Goal: Information Seeking & Learning: Learn about a topic

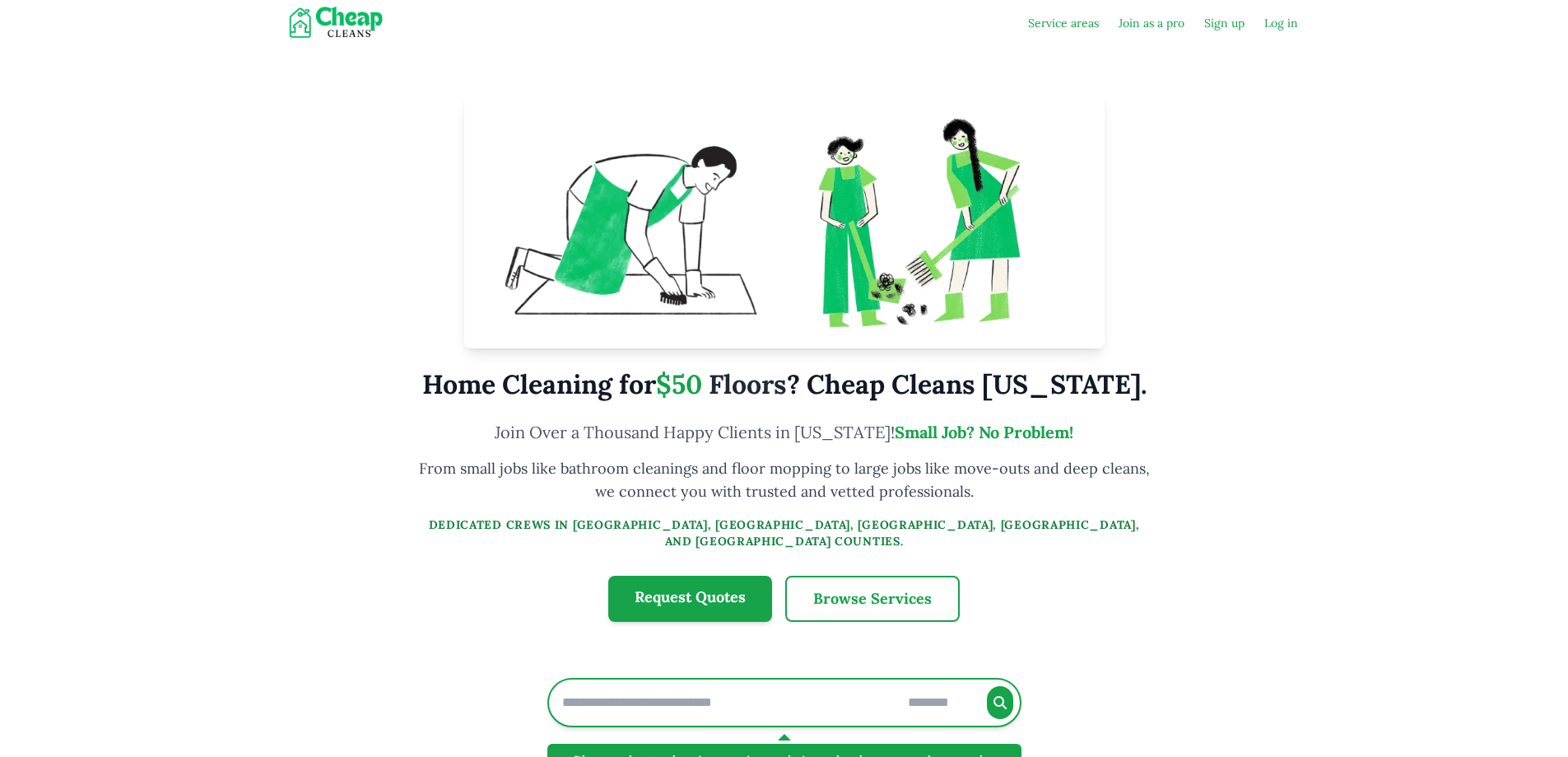
scroll to position [412, 0]
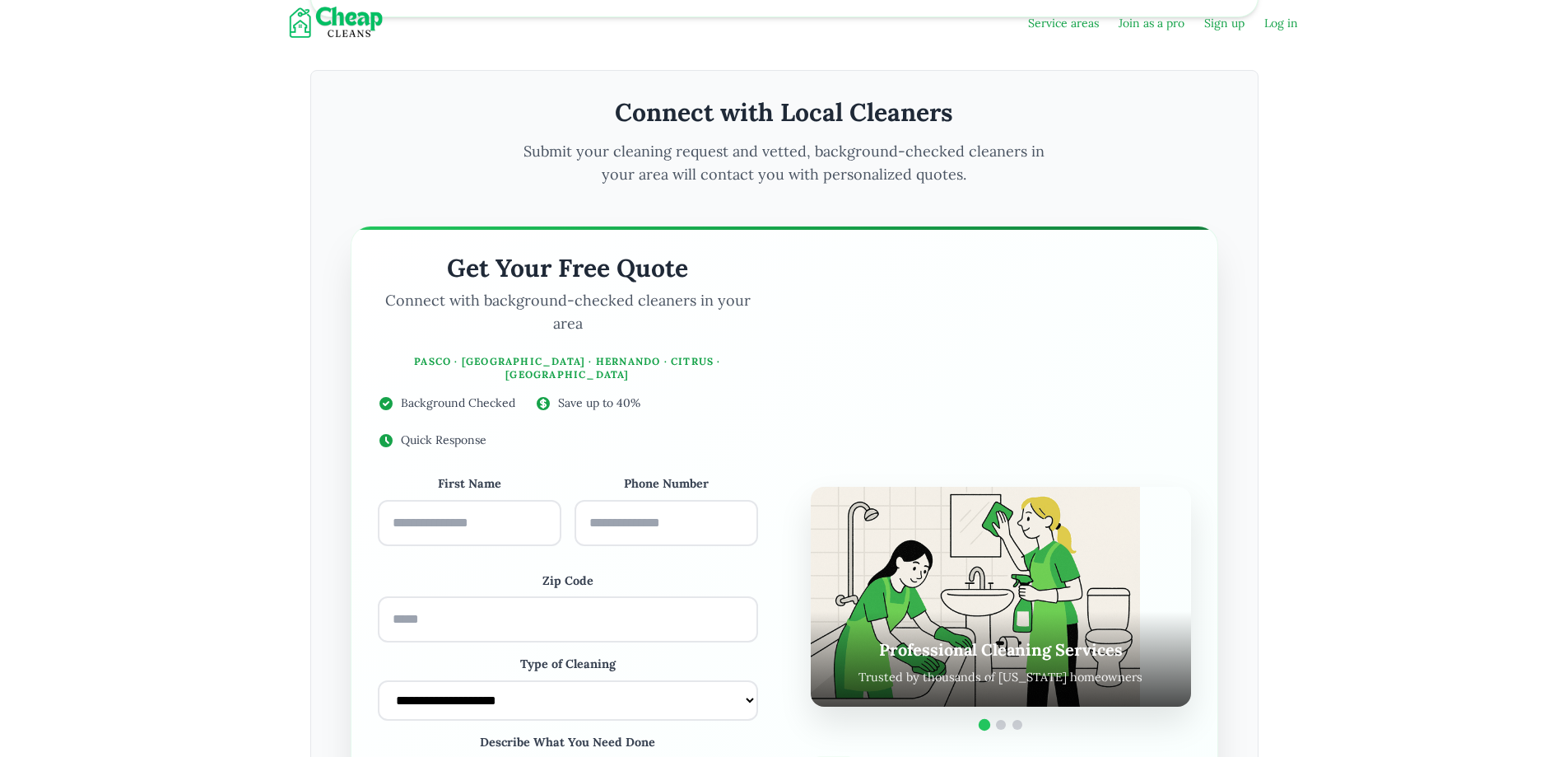
type input "*****"
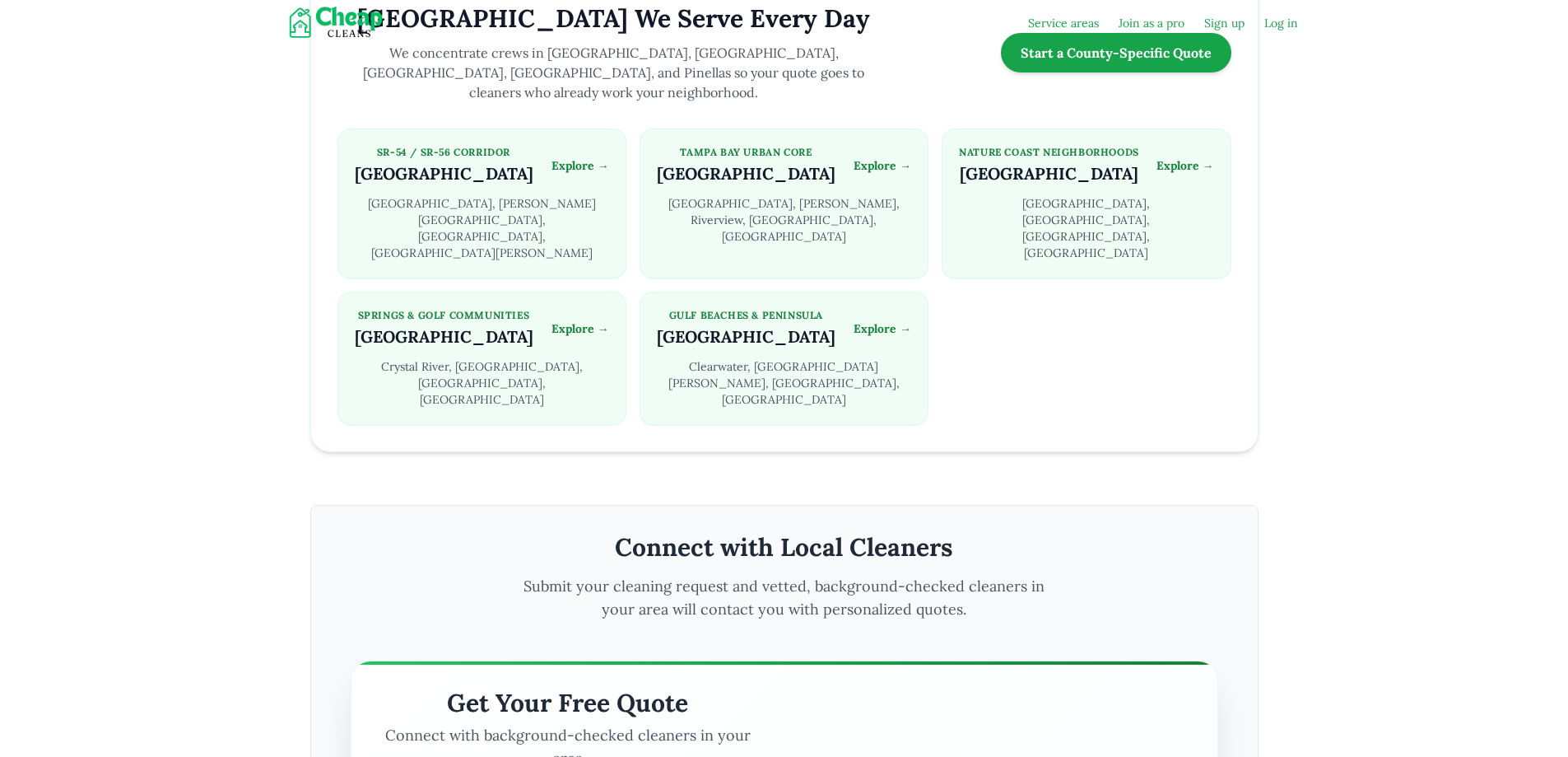
scroll to position [1400, 0]
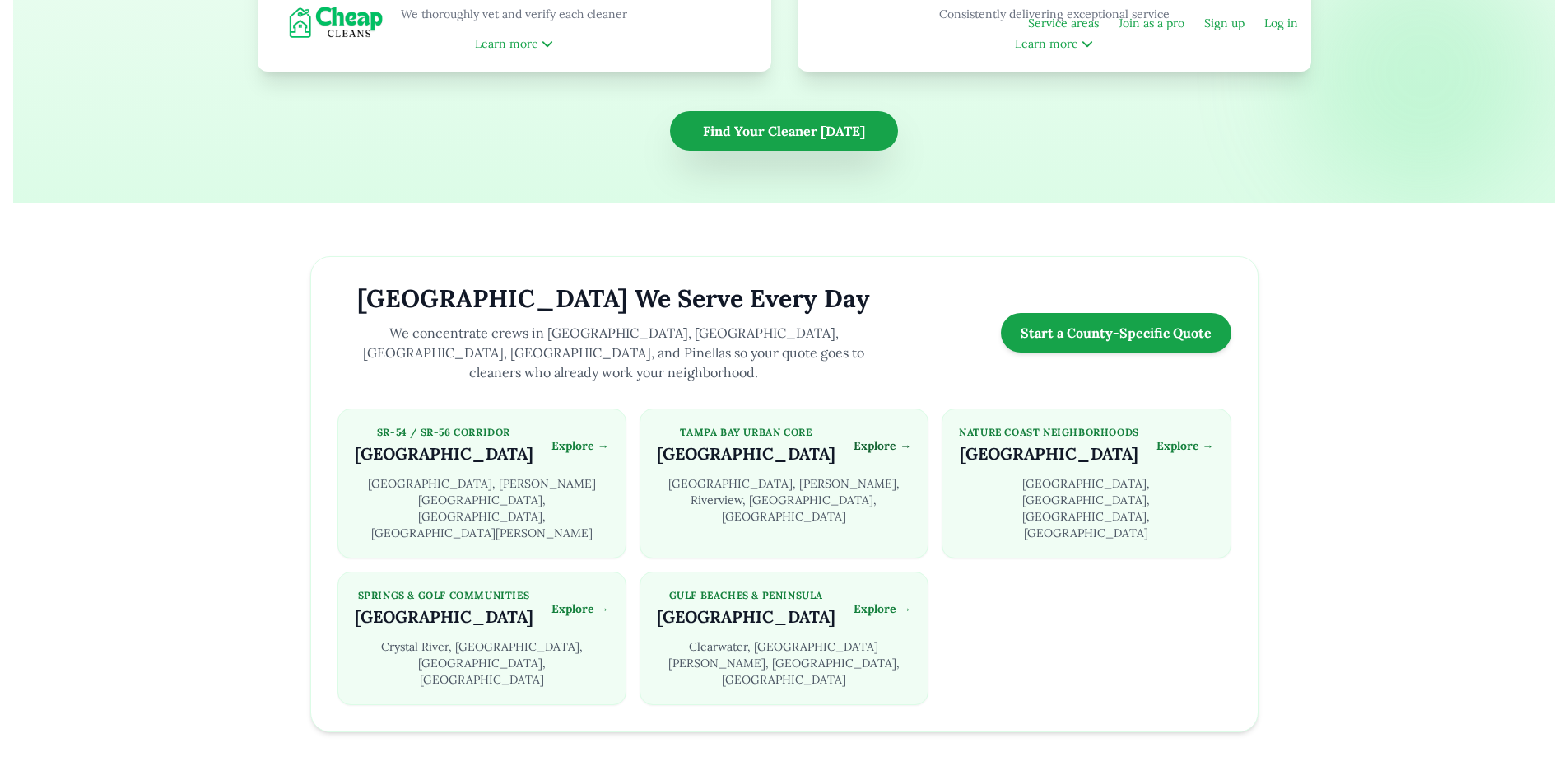
click at [896, 438] on link "Explore →" at bounding box center [883, 445] width 58 height 16
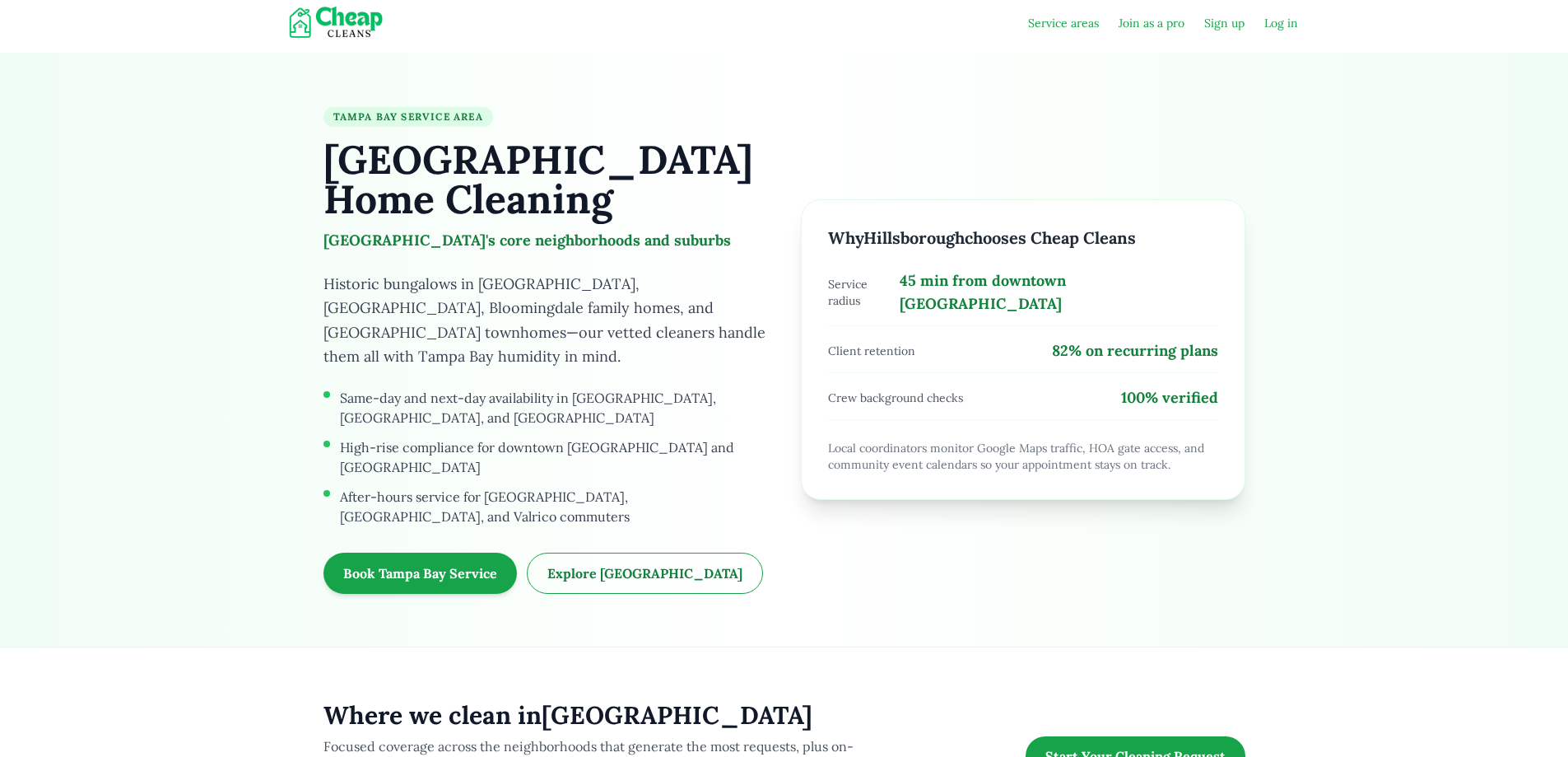
type input "*****"
click at [1356, 360] on section "Tampa Bay Service Area Hillsborough County Home Cleaning Tampa Bay's core neigh…" at bounding box center [784, 350] width 1568 height 594
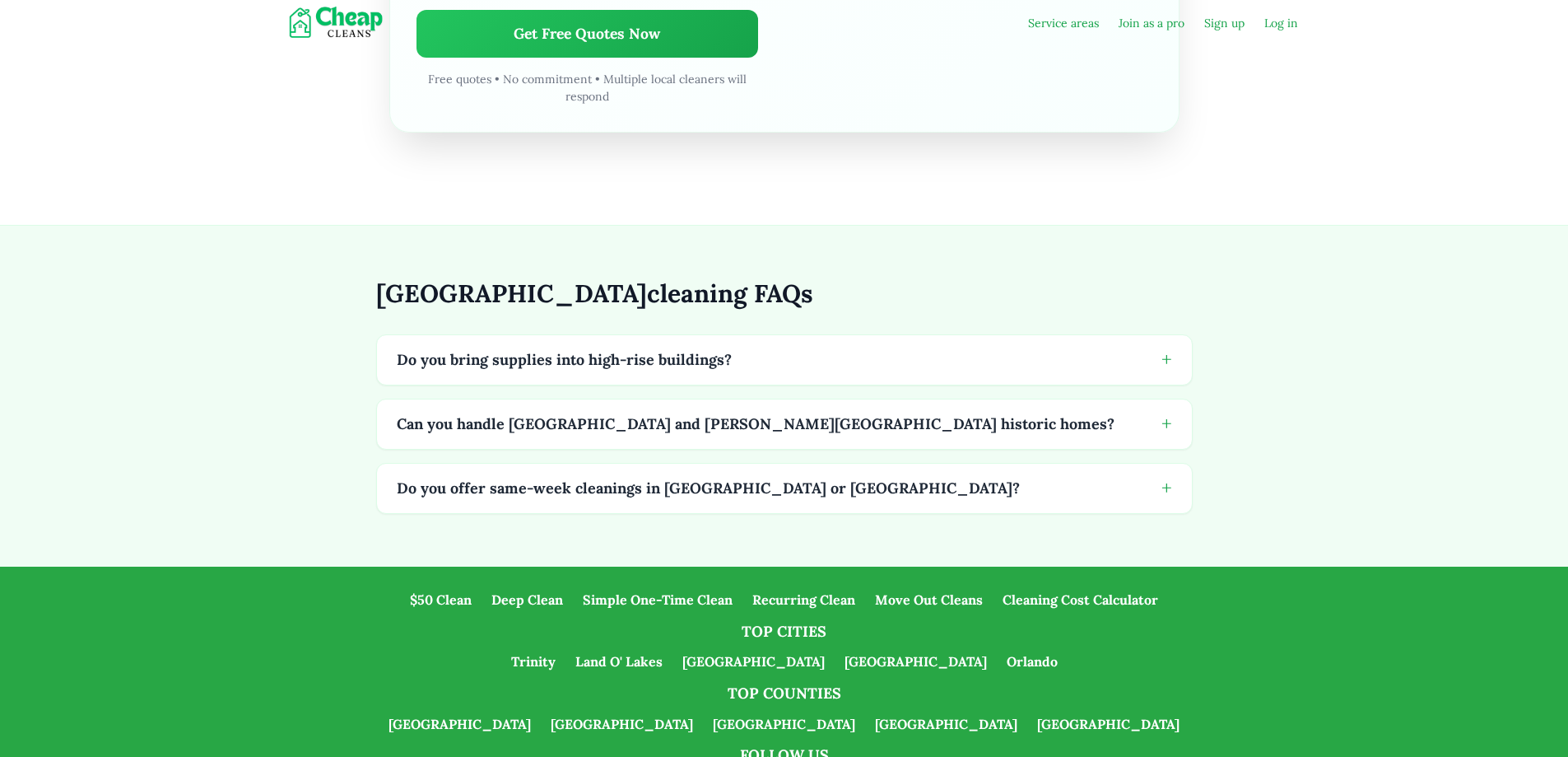
scroll to position [2800, 0]
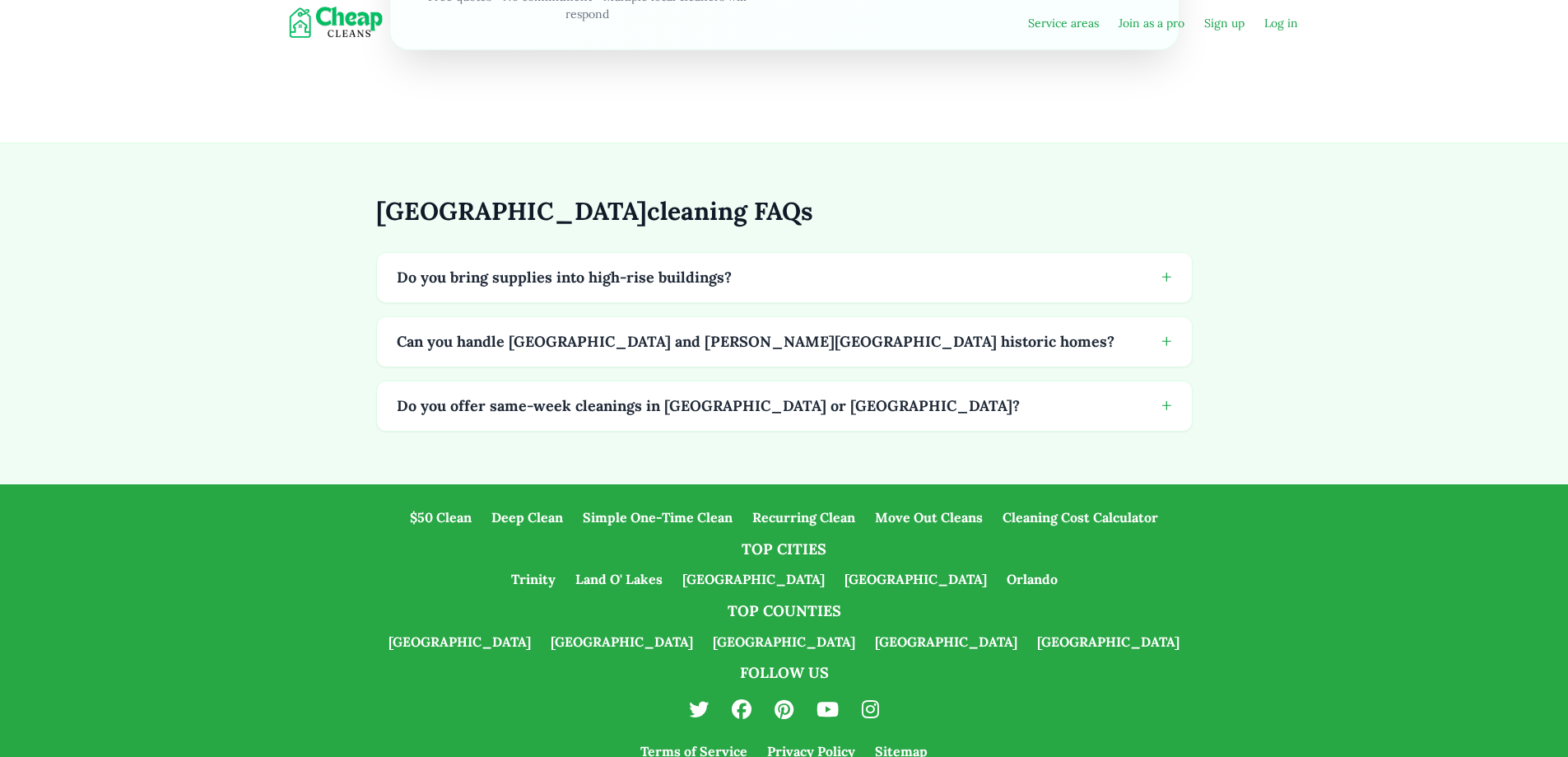
click at [366, 27] on img at bounding box center [340, 23] width 138 height 33
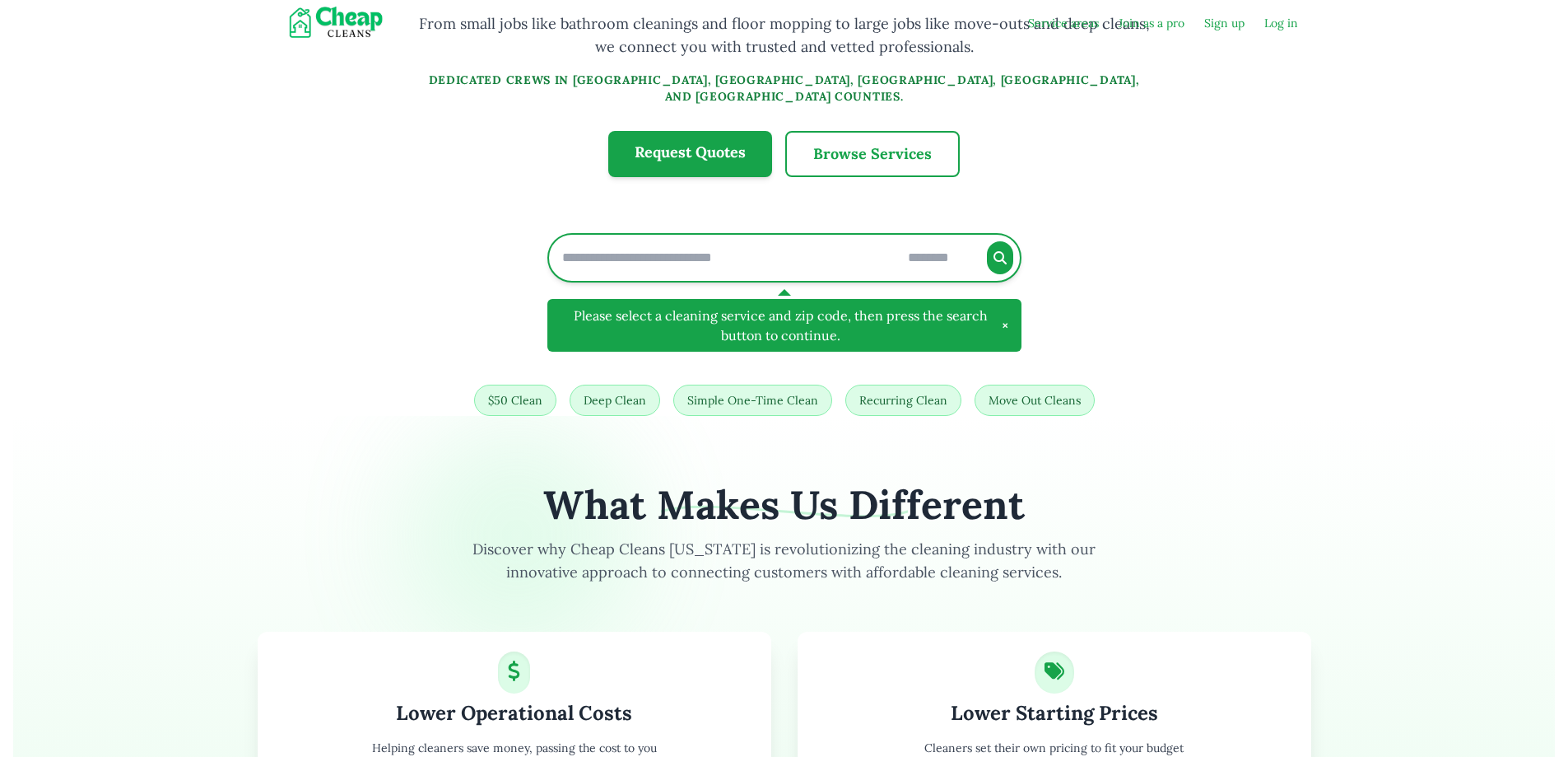
type input "*****"
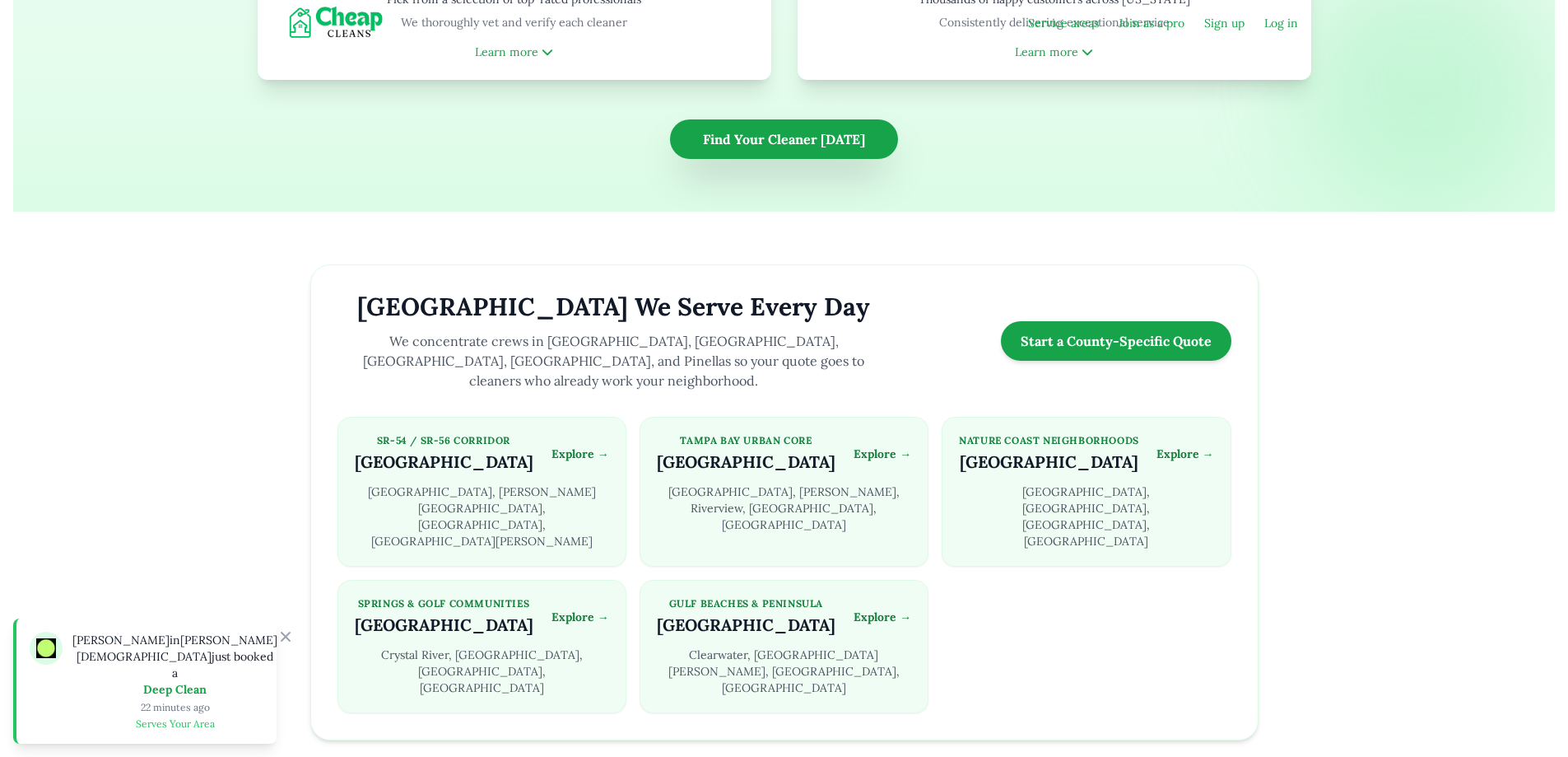
scroll to position [1400, 0]
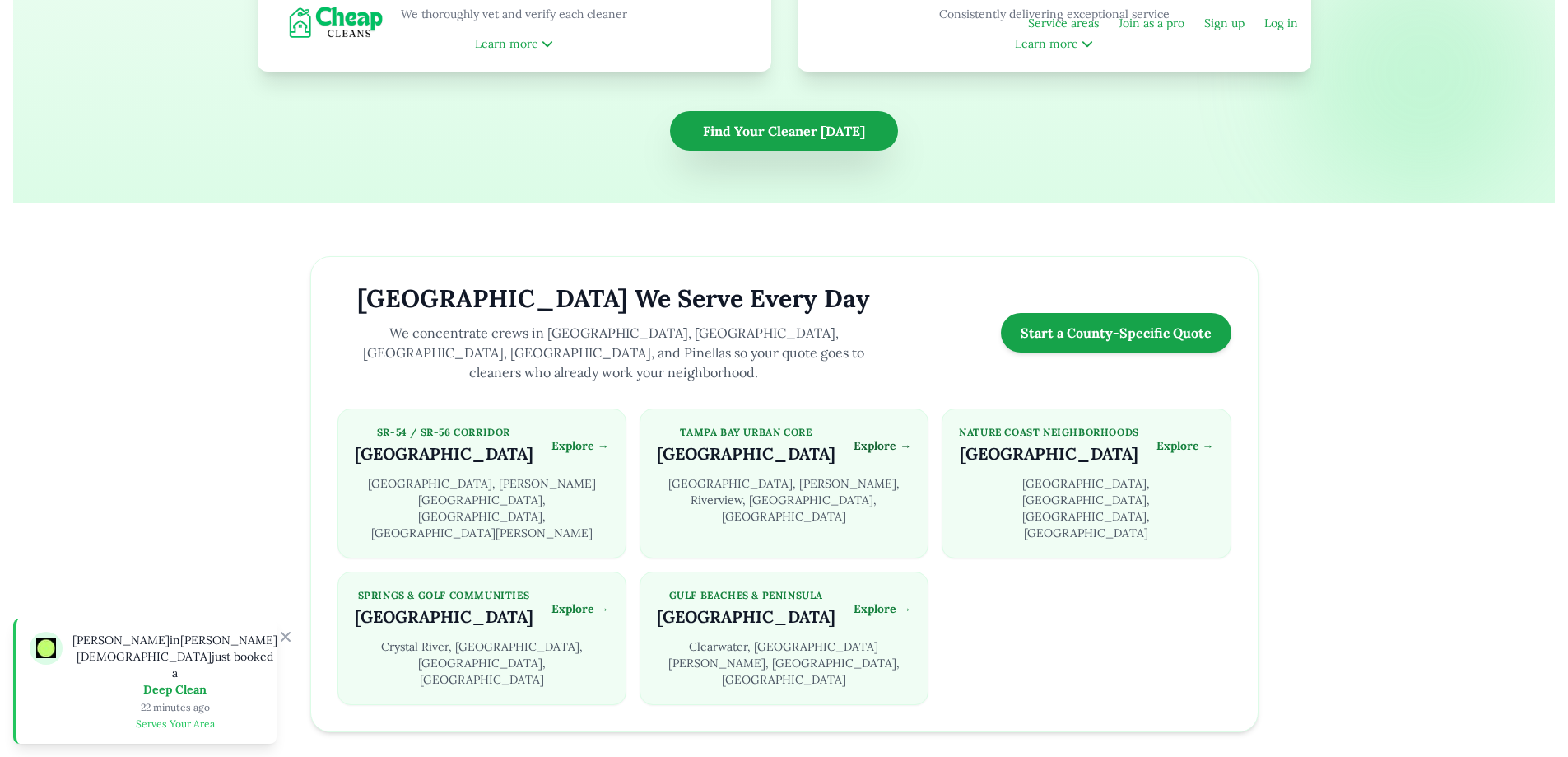
click at [862, 438] on link "Explore →" at bounding box center [883, 445] width 58 height 16
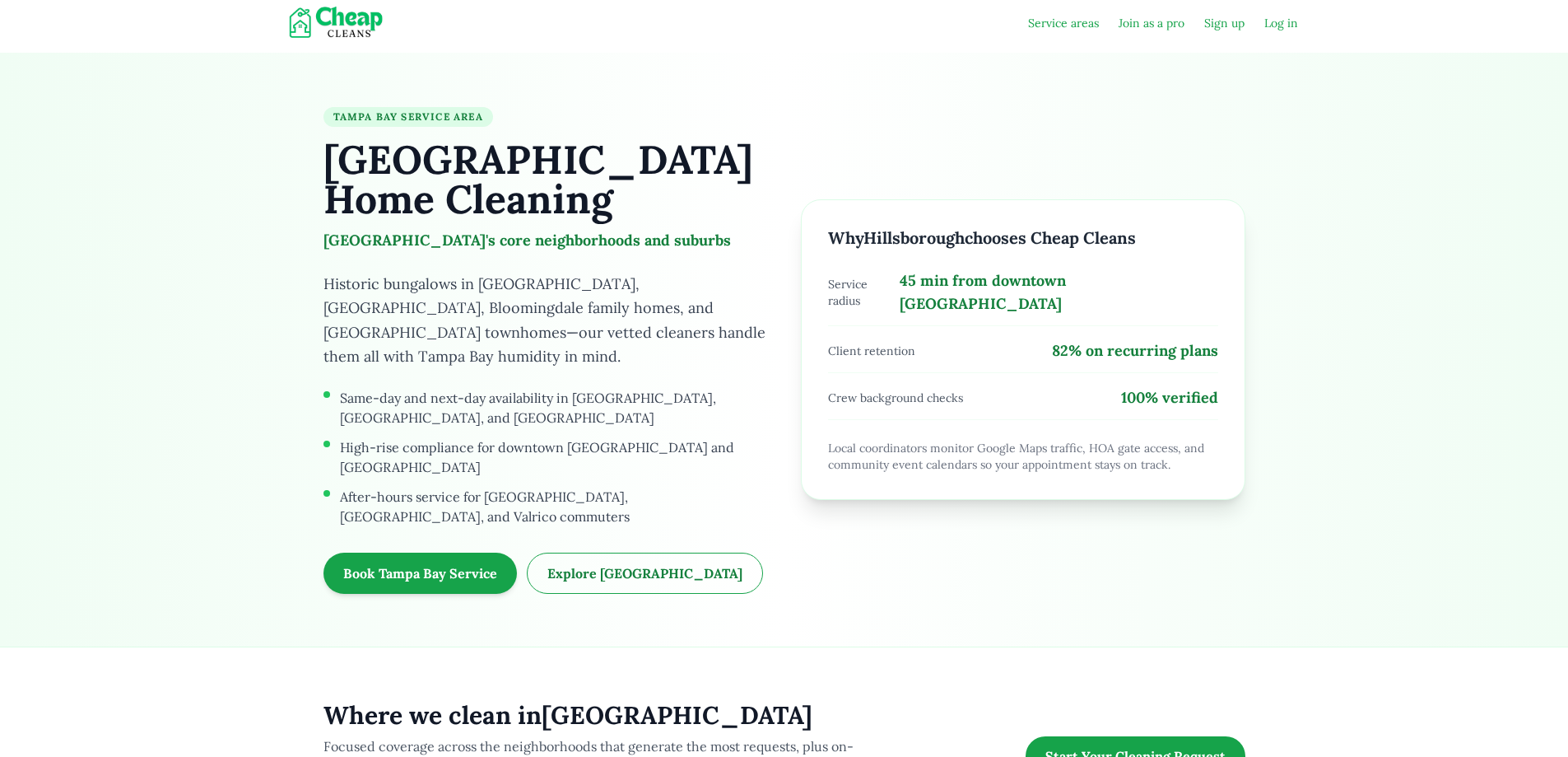
type input "*****"
click at [306, 27] on img at bounding box center [340, 23] width 138 height 33
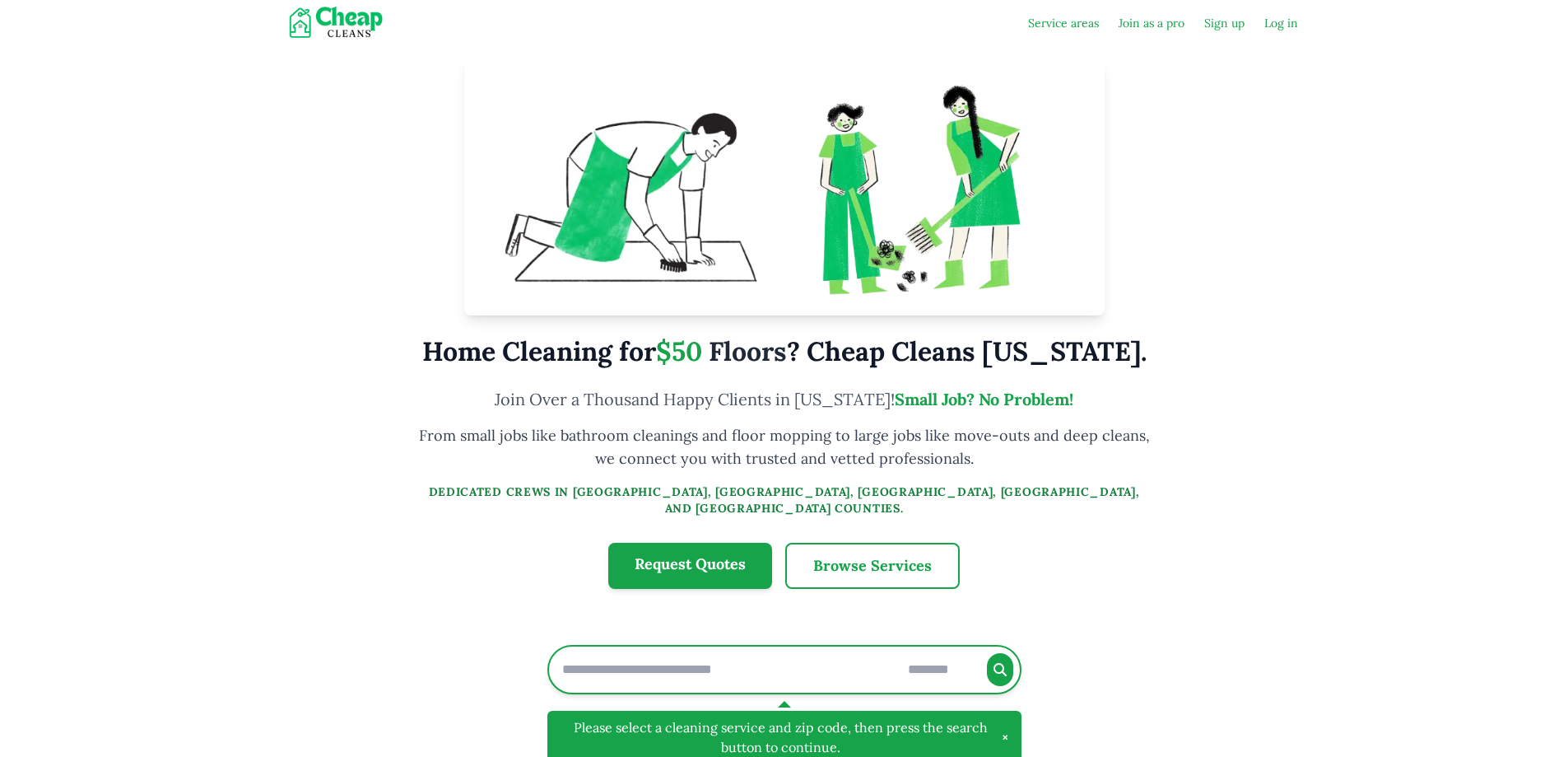
type input "*****"
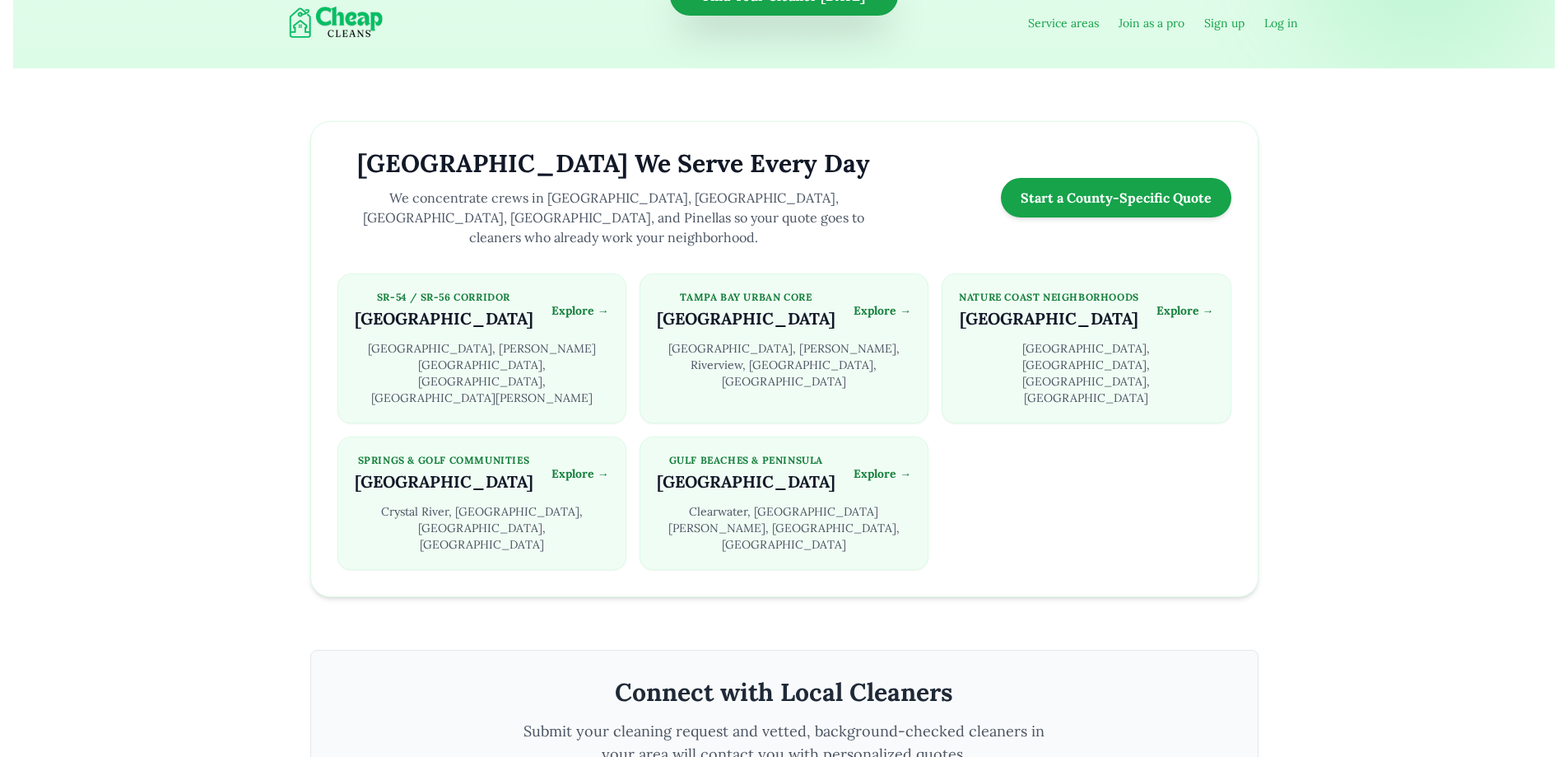
scroll to position [1493, 0]
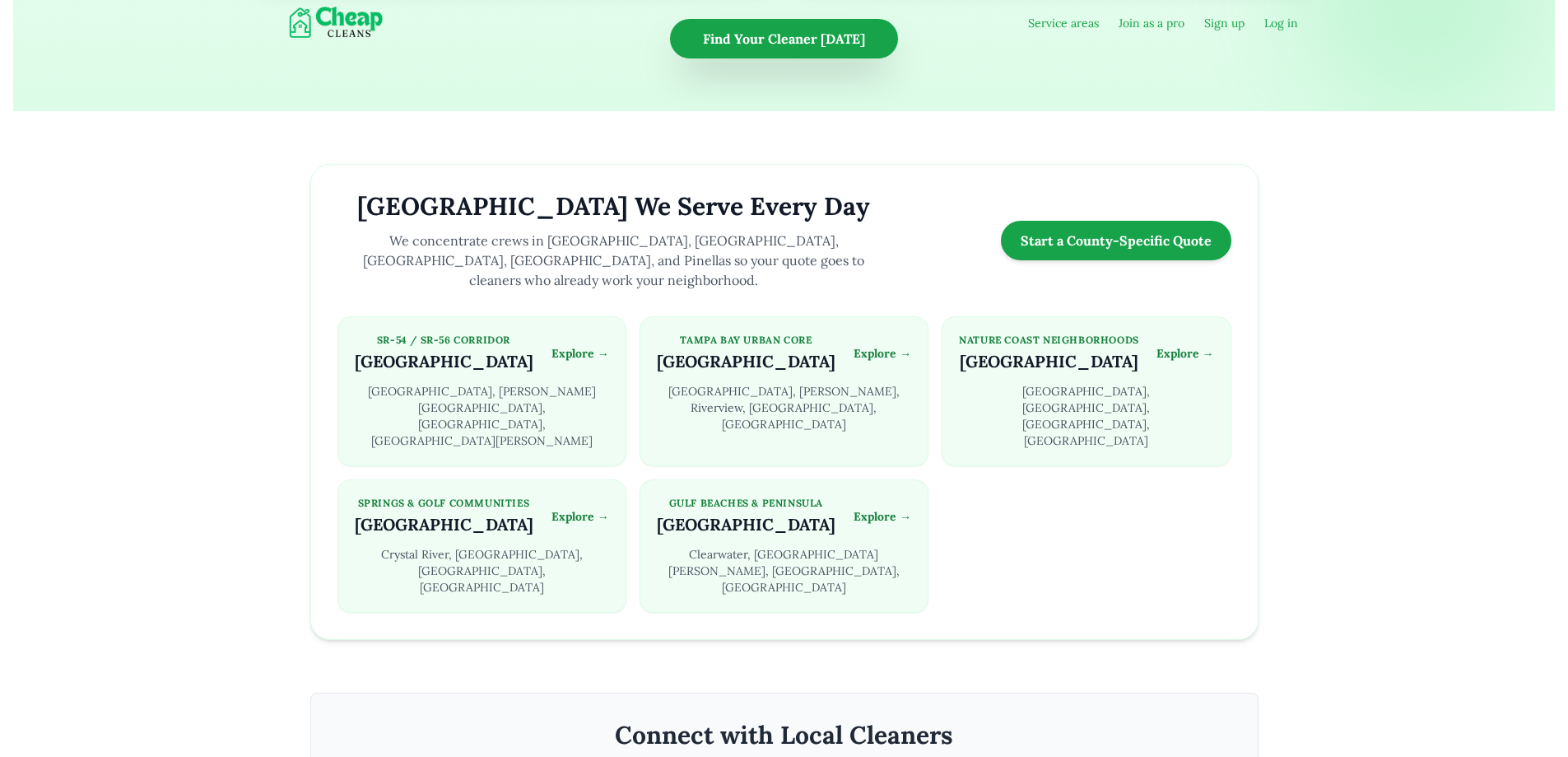
click at [579, 191] on h2 "[GEOGRAPHIC_DATA] We Serve Every Day" at bounding box center [615, 205] width 553 height 30
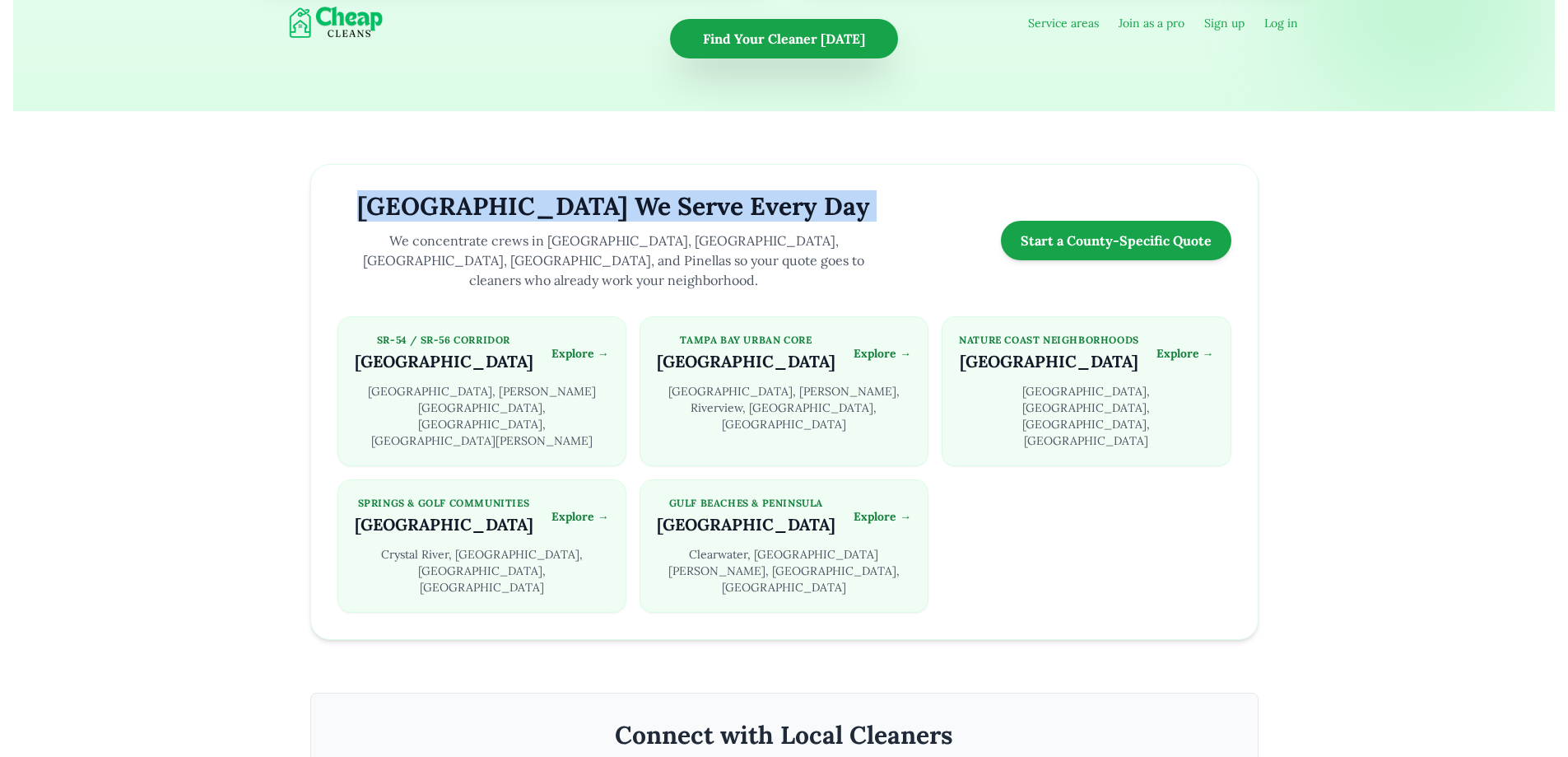
click at [579, 191] on h2 "[GEOGRAPHIC_DATA] We Serve Every Day" at bounding box center [615, 205] width 553 height 30
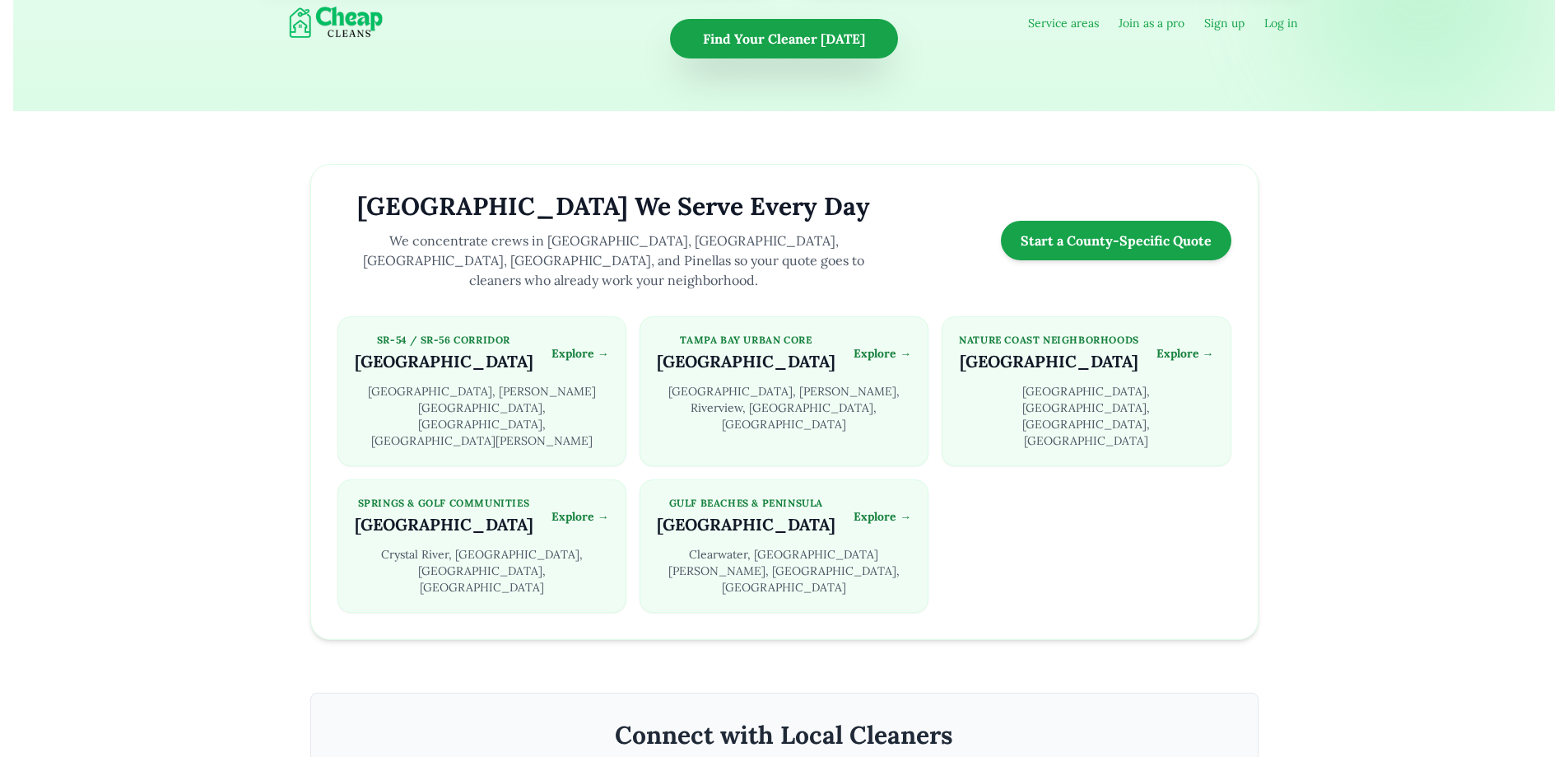
click at [804, 232] on p "We concentrate crews in [GEOGRAPHIC_DATA], [GEOGRAPHIC_DATA], [GEOGRAPHIC_DATA]…" at bounding box center [615, 261] width 553 height 60
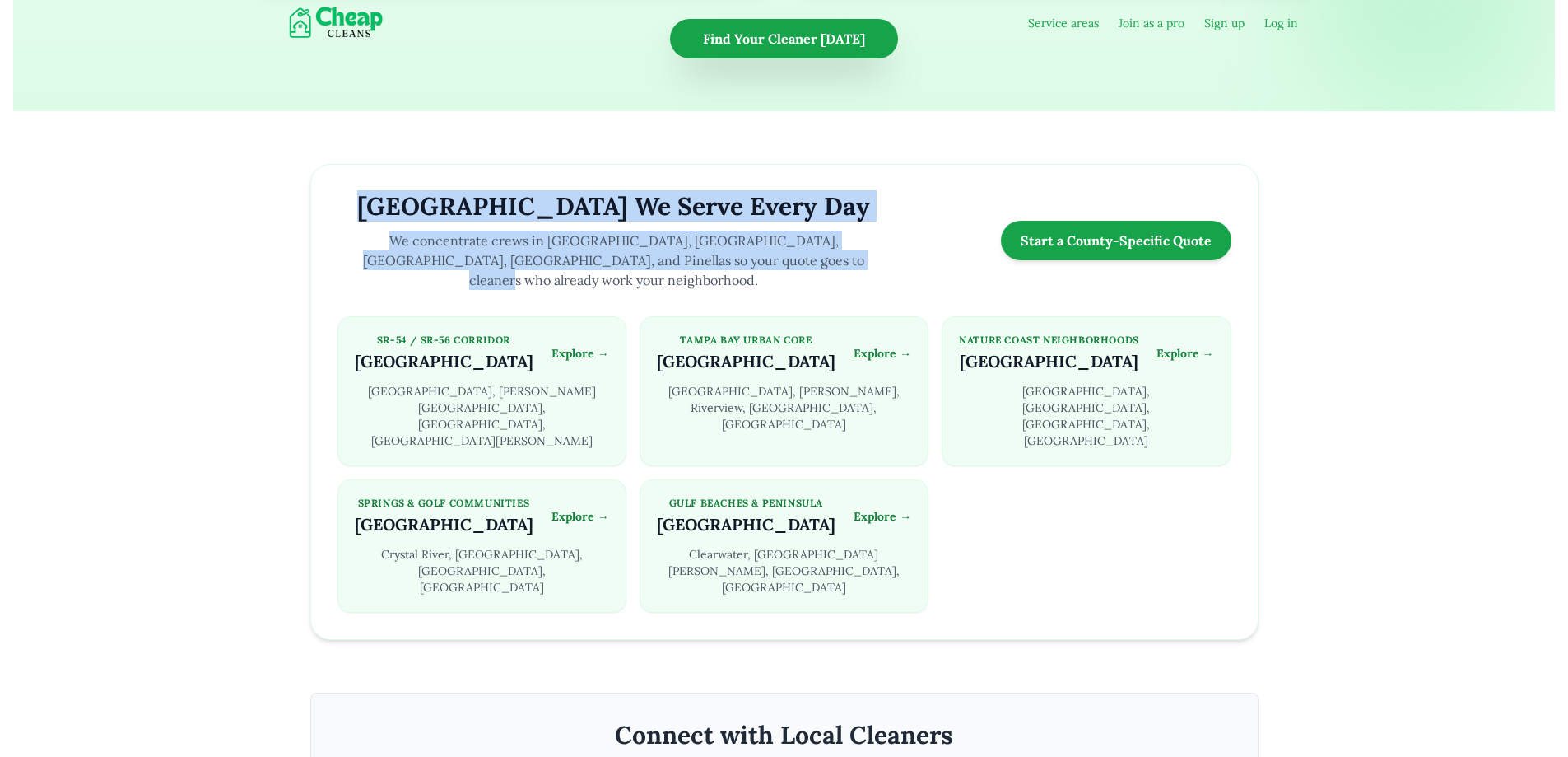
drag, startPoint x: 836, startPoint y: 249, endPoint x: 366, endPoint y: 169, distance: 476.8
click at [366, 169] on div "Tampa Bay Counties We Serve Every Day We concentrate crews in Pasco, Hillsborou…" at bounding box center [785, 401] width 948 height 476
copy div "Tampa Bay Counties We Serve Every Day We concentrate crews in Pasco, Hillsborou…"
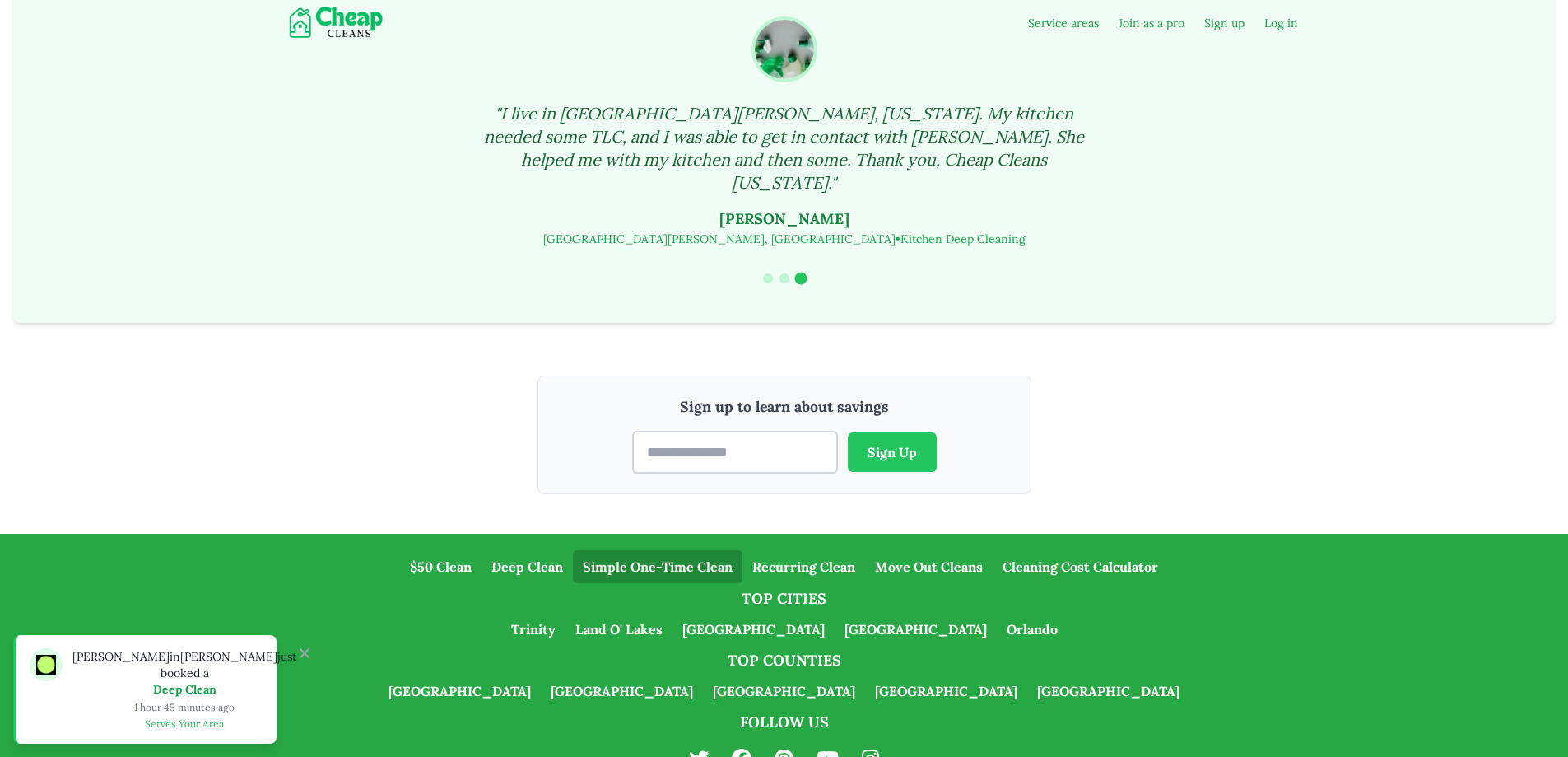
scroll to position [4293, 0]
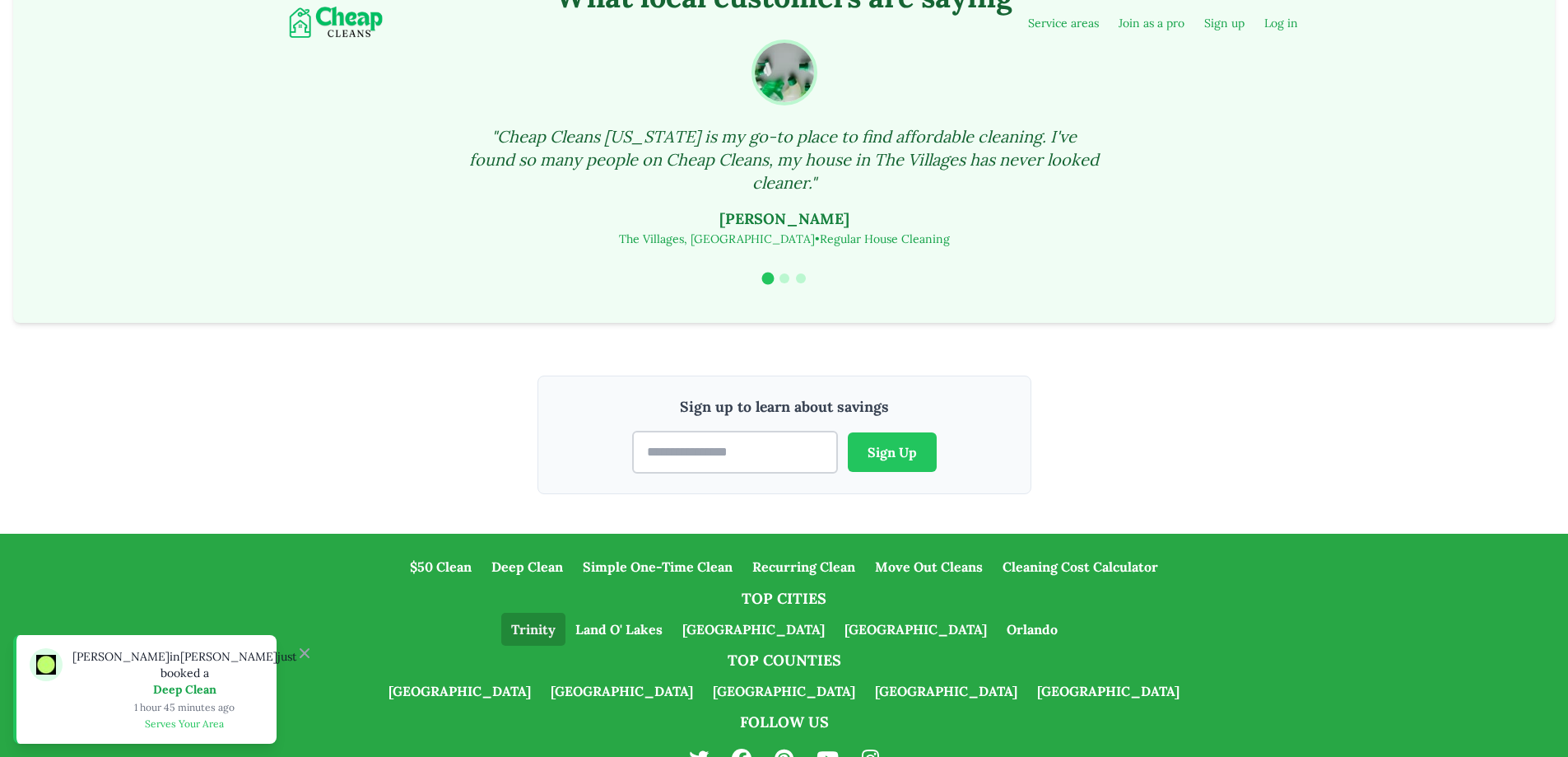
click at [565, 613] on link "Trinity" at bounding box center [533, 629] width 64 height 33
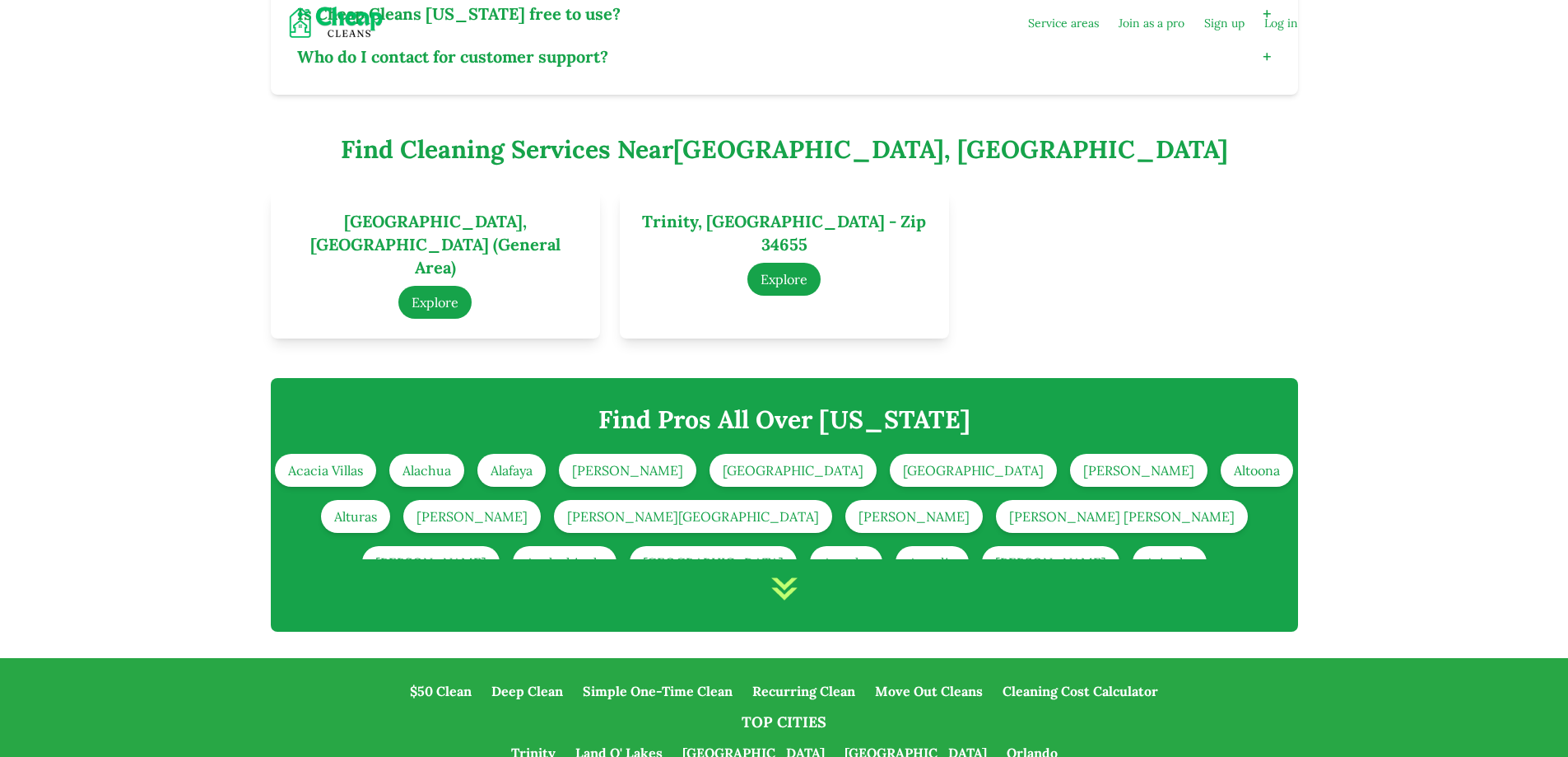
scroll to position [4523, 0]
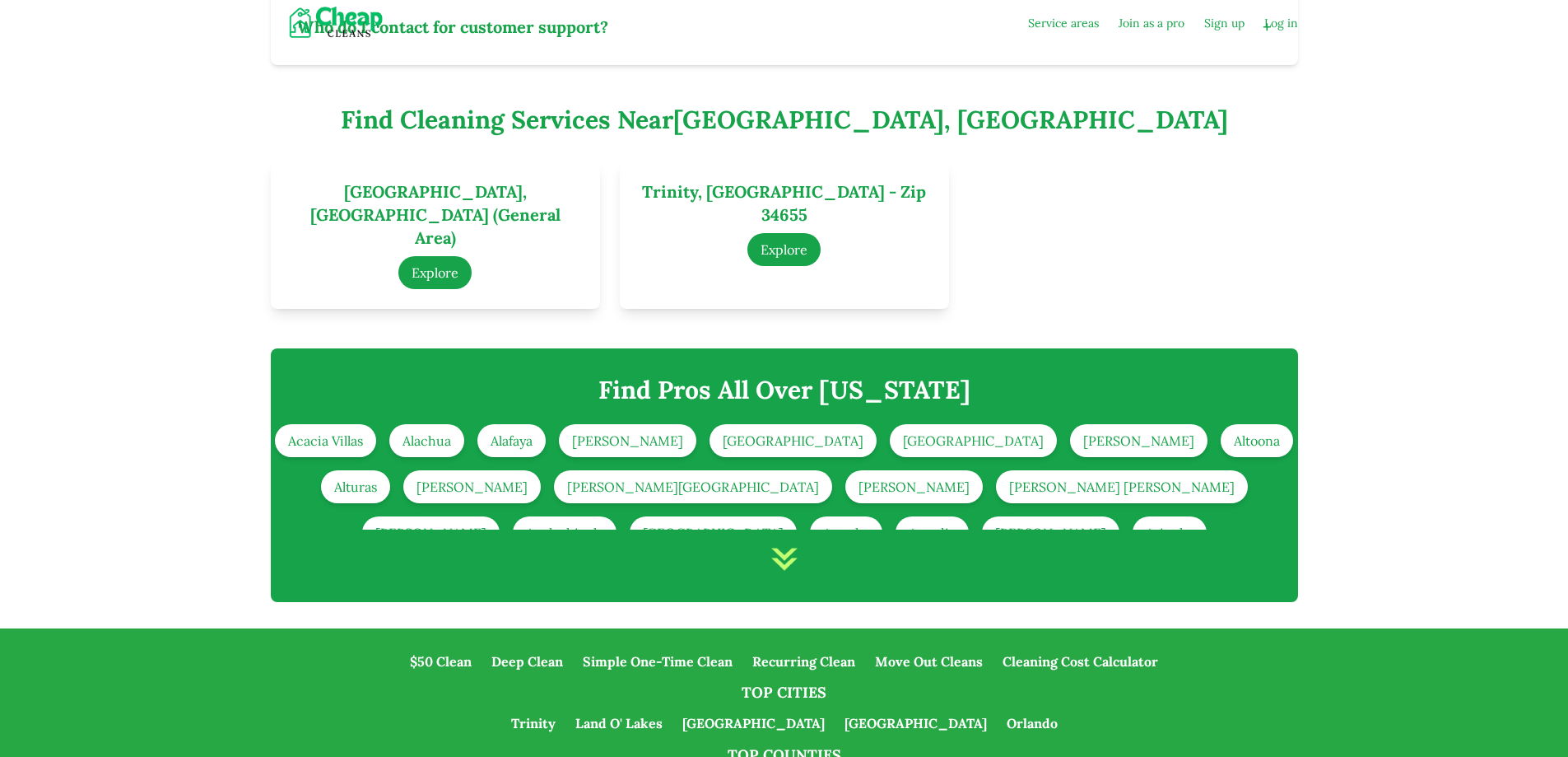
click at [785, 542] on img at bounding box center [784, 559] width 33 height 33
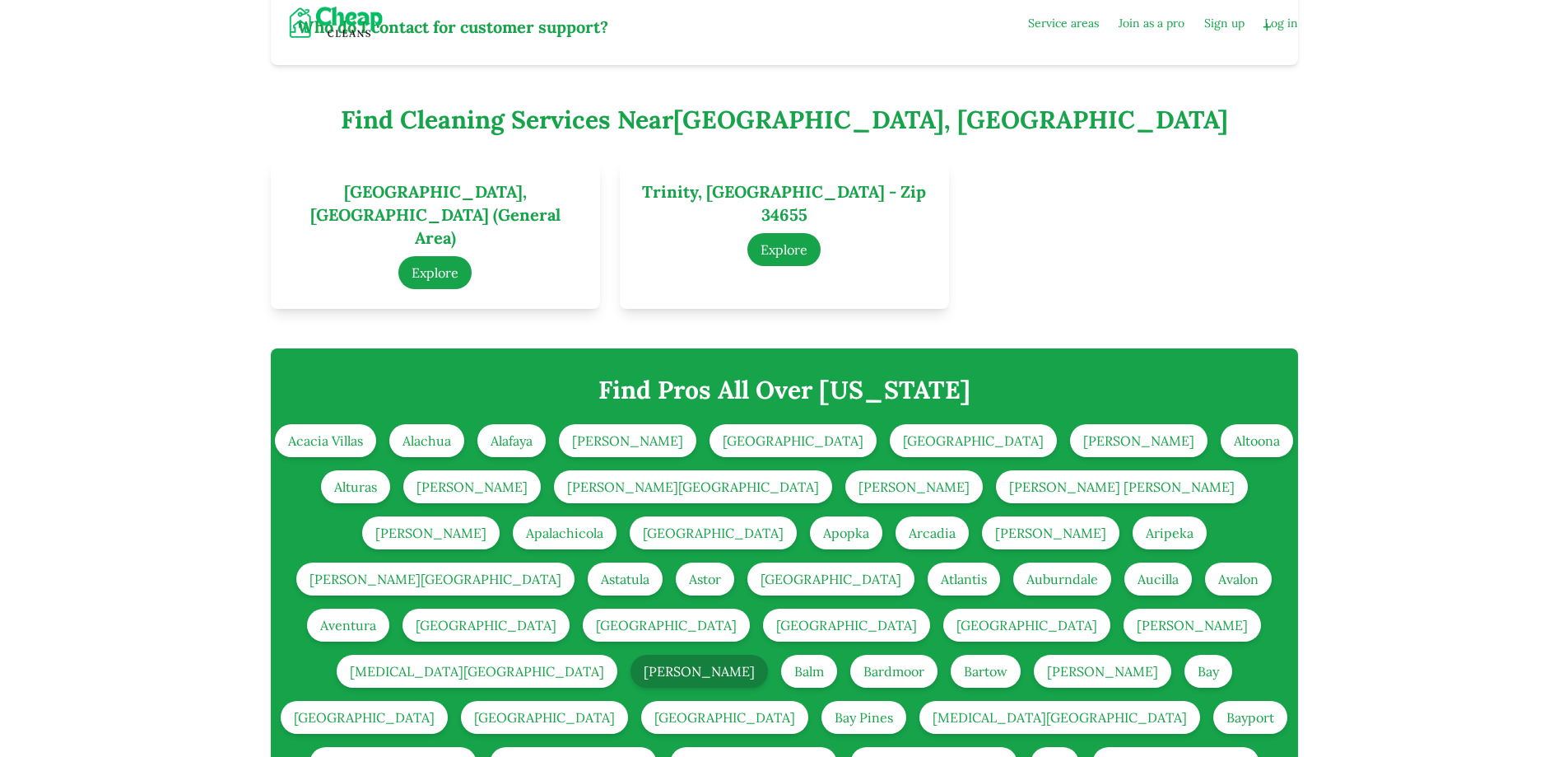
click at [768, 655] on link "[PERSON_NAME]" at bounding box center [700, 671] width 138 height 33
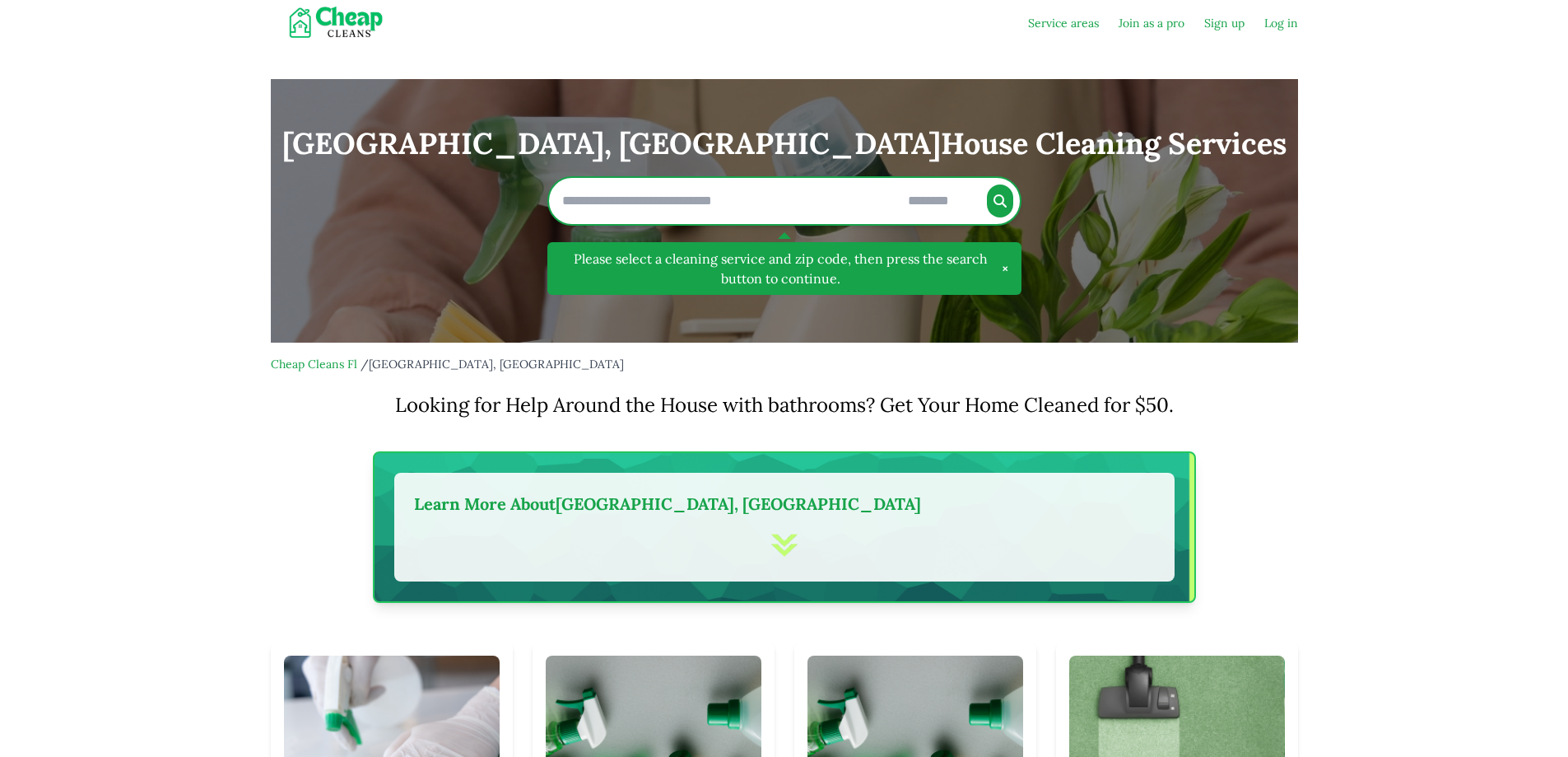
click at [789, 565] on div "Learn More About Baldwin, FL" at bounding box center [784, 527] width 781 height 109
click at [787, 553] on img at bounding box center [784, 545] width 33 height 33
click at [800, 545] on div at bounding box center [784, 545] width 741 height 33
click at [602, 502] on h4 "Learn More About Baldwin, FL" at bounding box center [784, 503] width 741 height 23
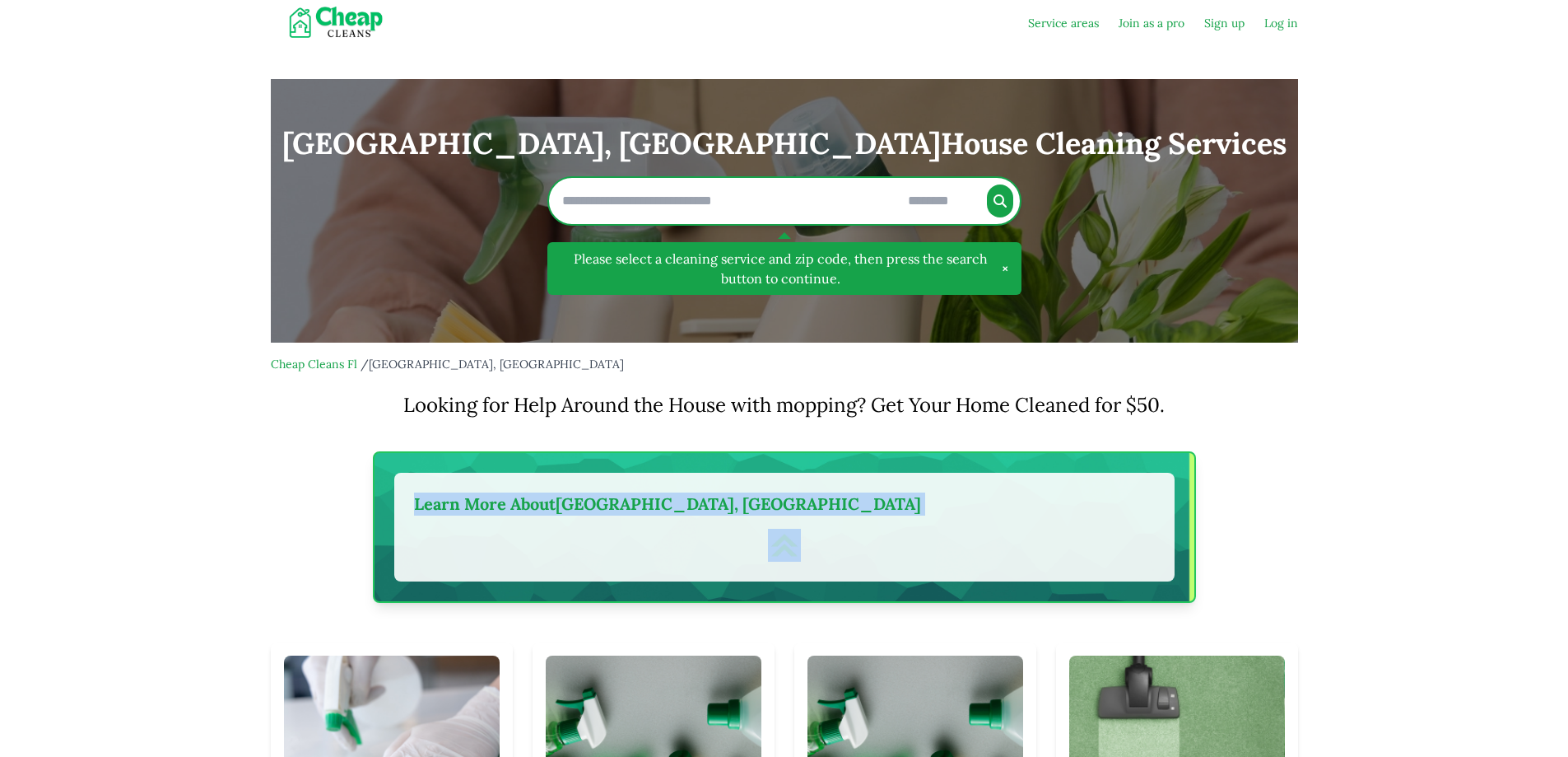
click at [602, 502] on h4 "Learn More About Baldwin, FL" at bounding box center [784, 503] width 741 height 23
copy h4 "Learn More About Baldwin, FL"
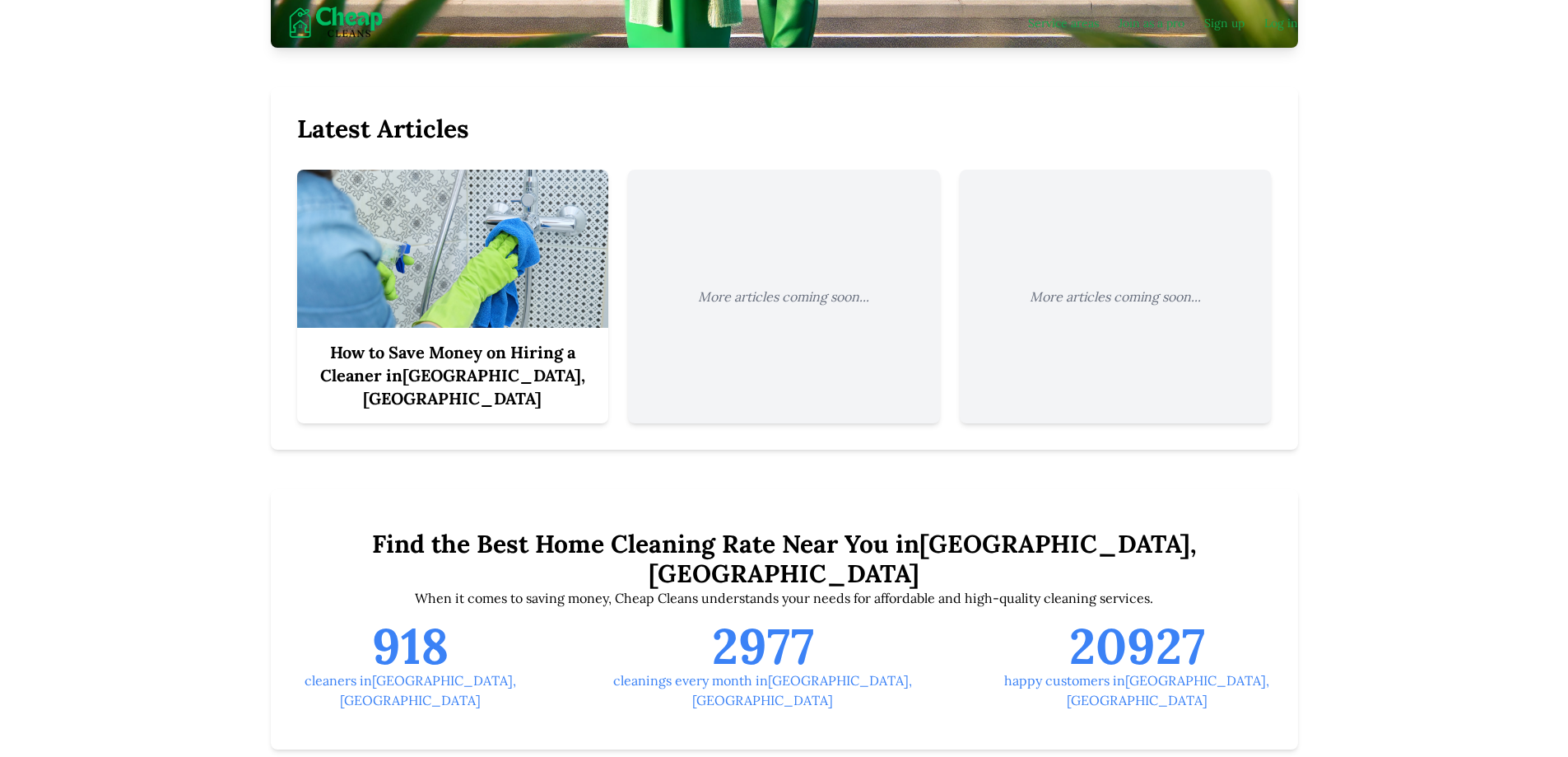
scroll to position [2635, 0]
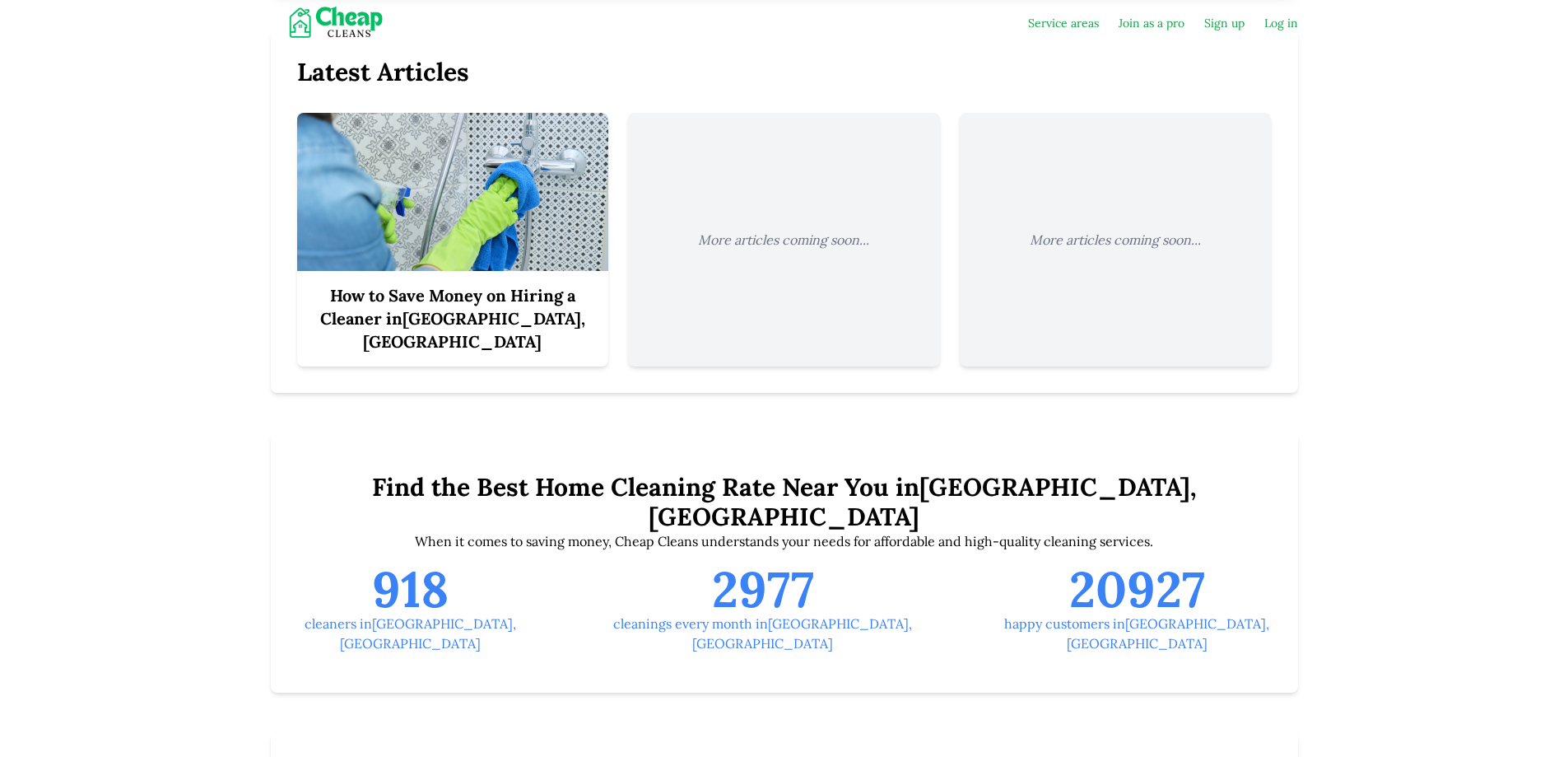
click at [473, 284] on h3 "How to Save Money on Hiring a Cleaner in Baldwin, FL" at bounding box center [454, 318] width 286 height 69
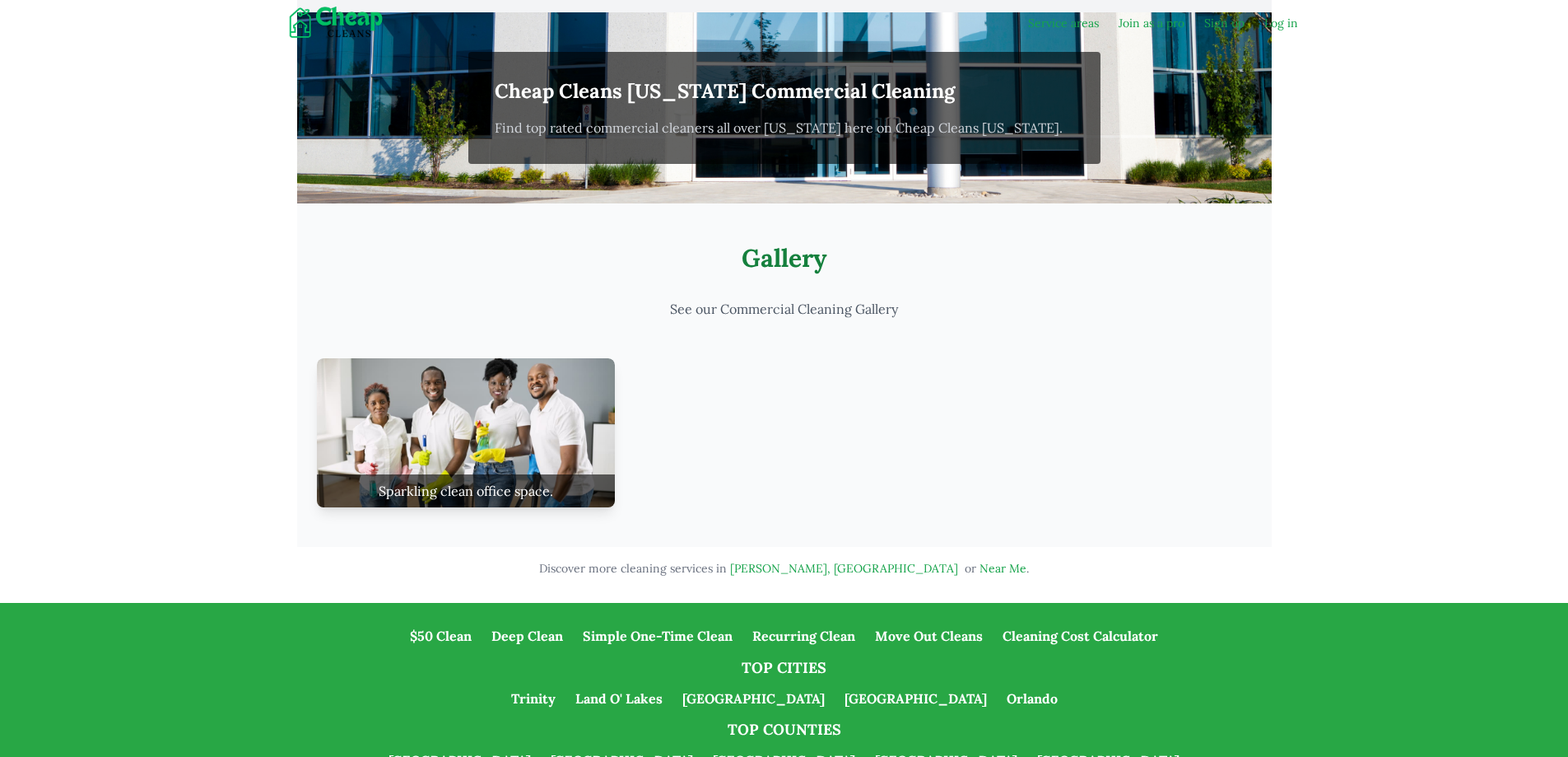
scroll to position [3782, 0]
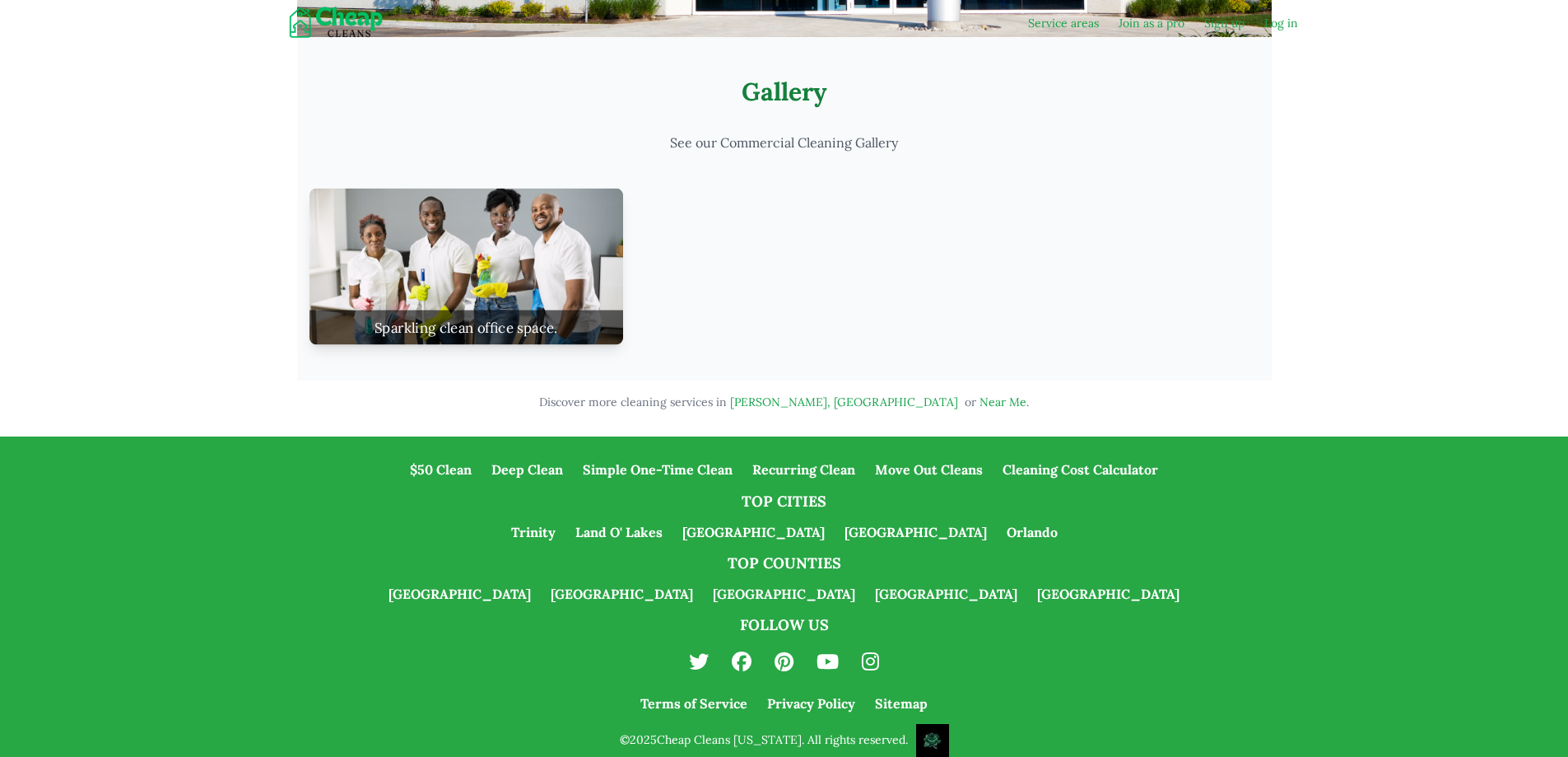
click at [445, 291] on img at bounding box center [466, 267] width 313 height 157
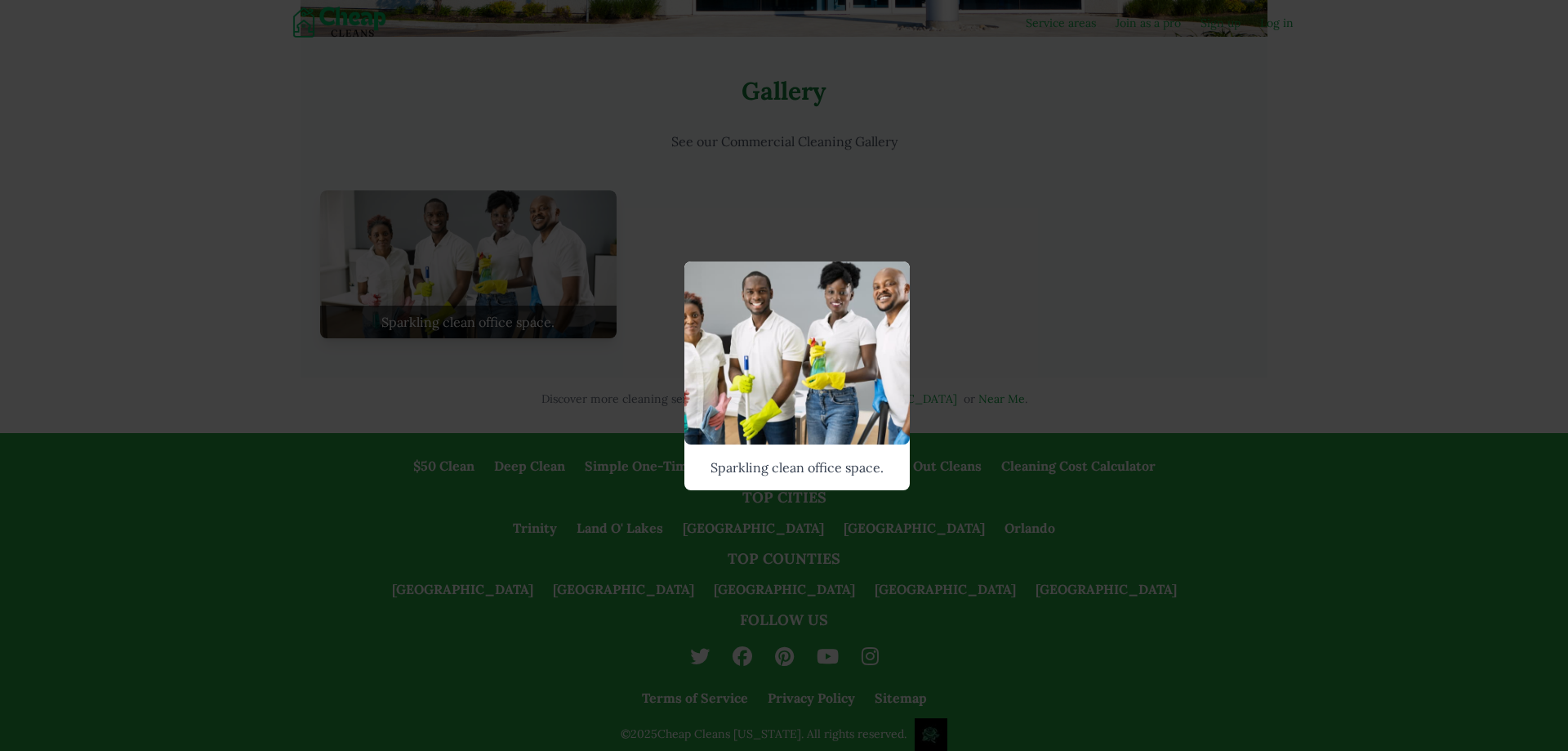
click at [567, 346] on div "Sparkling clean office space." at bounding box center [784, 375] width 1568 height 751
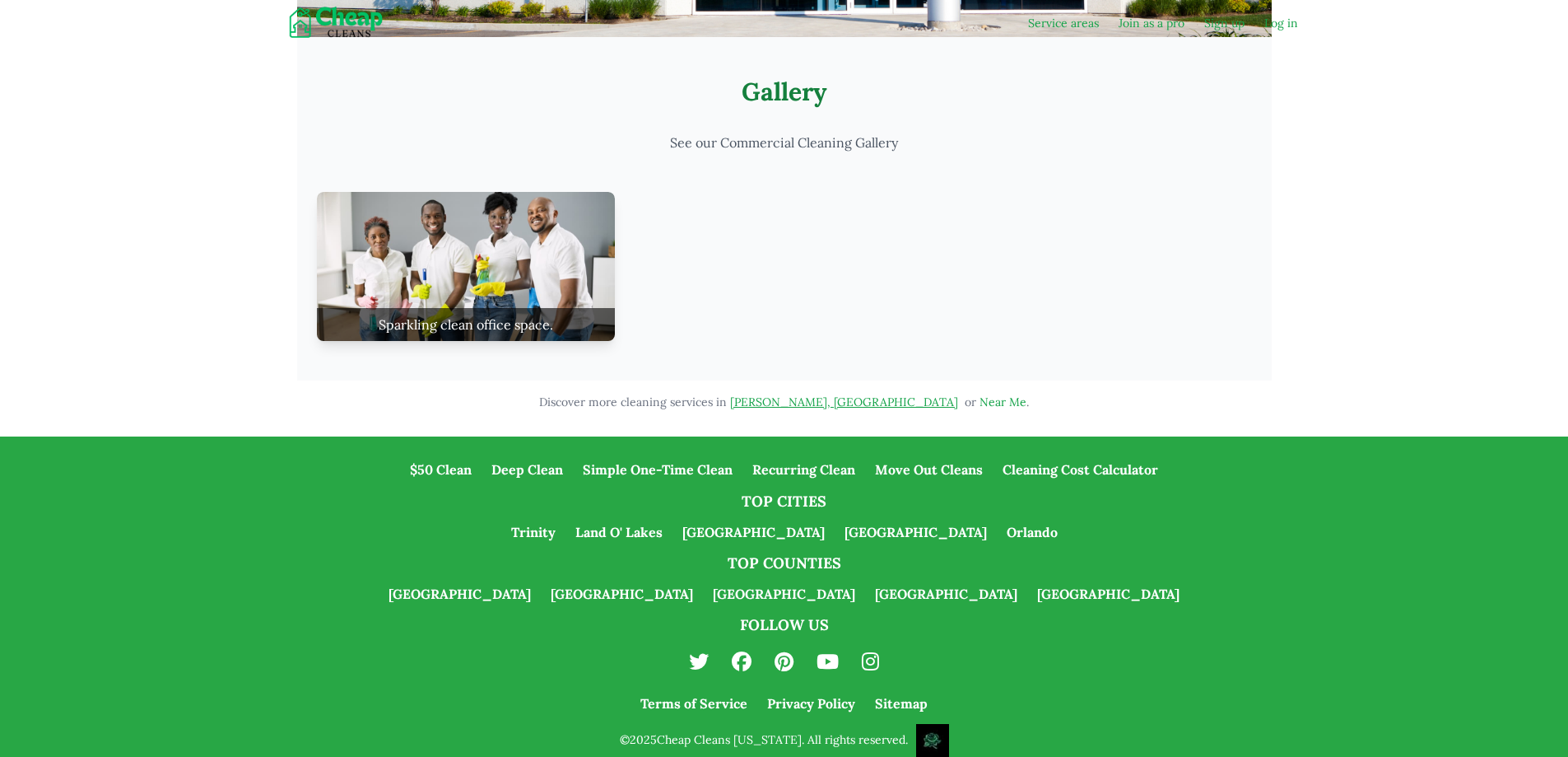
click at [828, 394] on link "Baldwin , FL" at bounding box center [844, 401] width 228 height 14
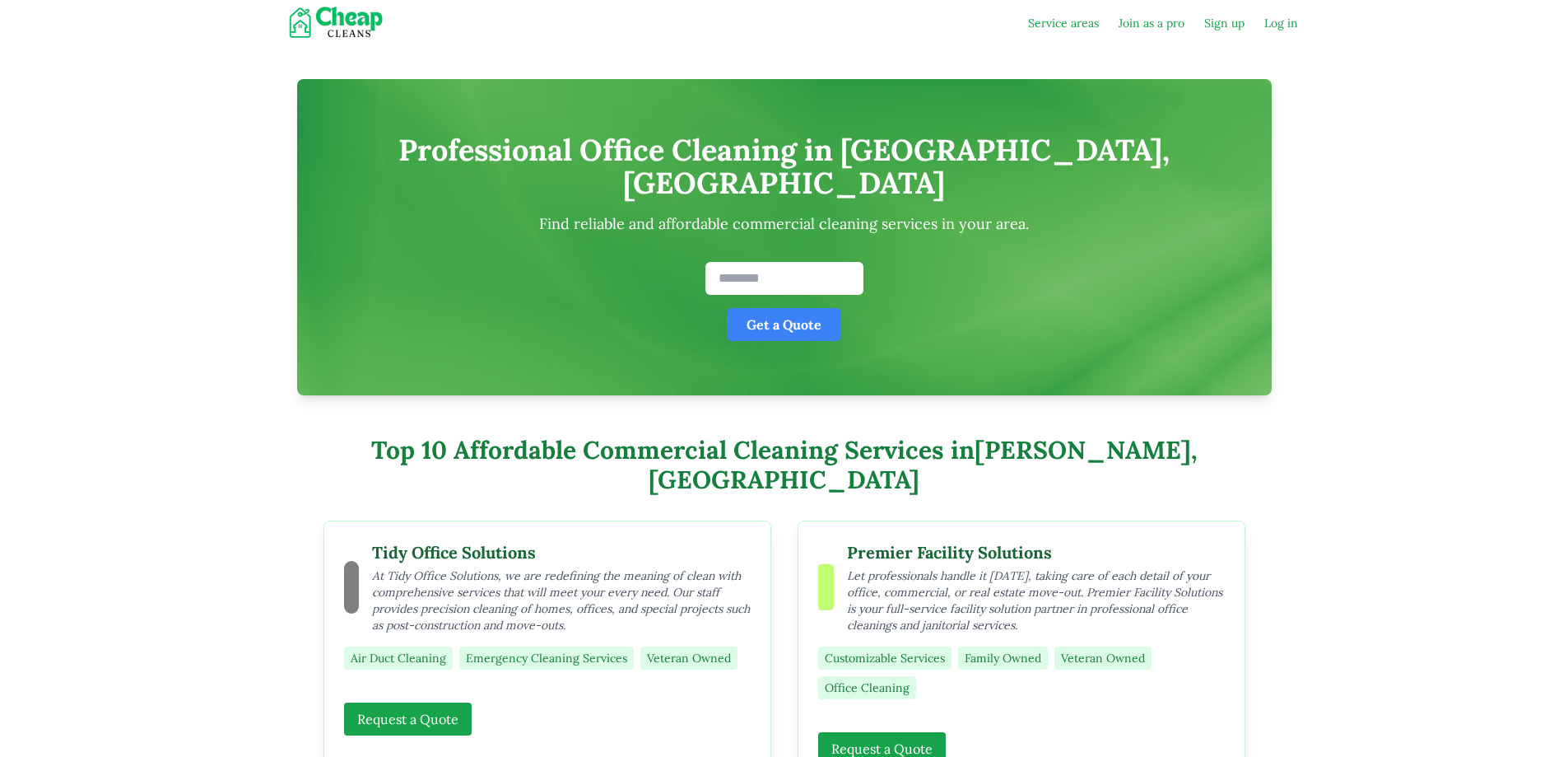
scroll to position [3782, 0]
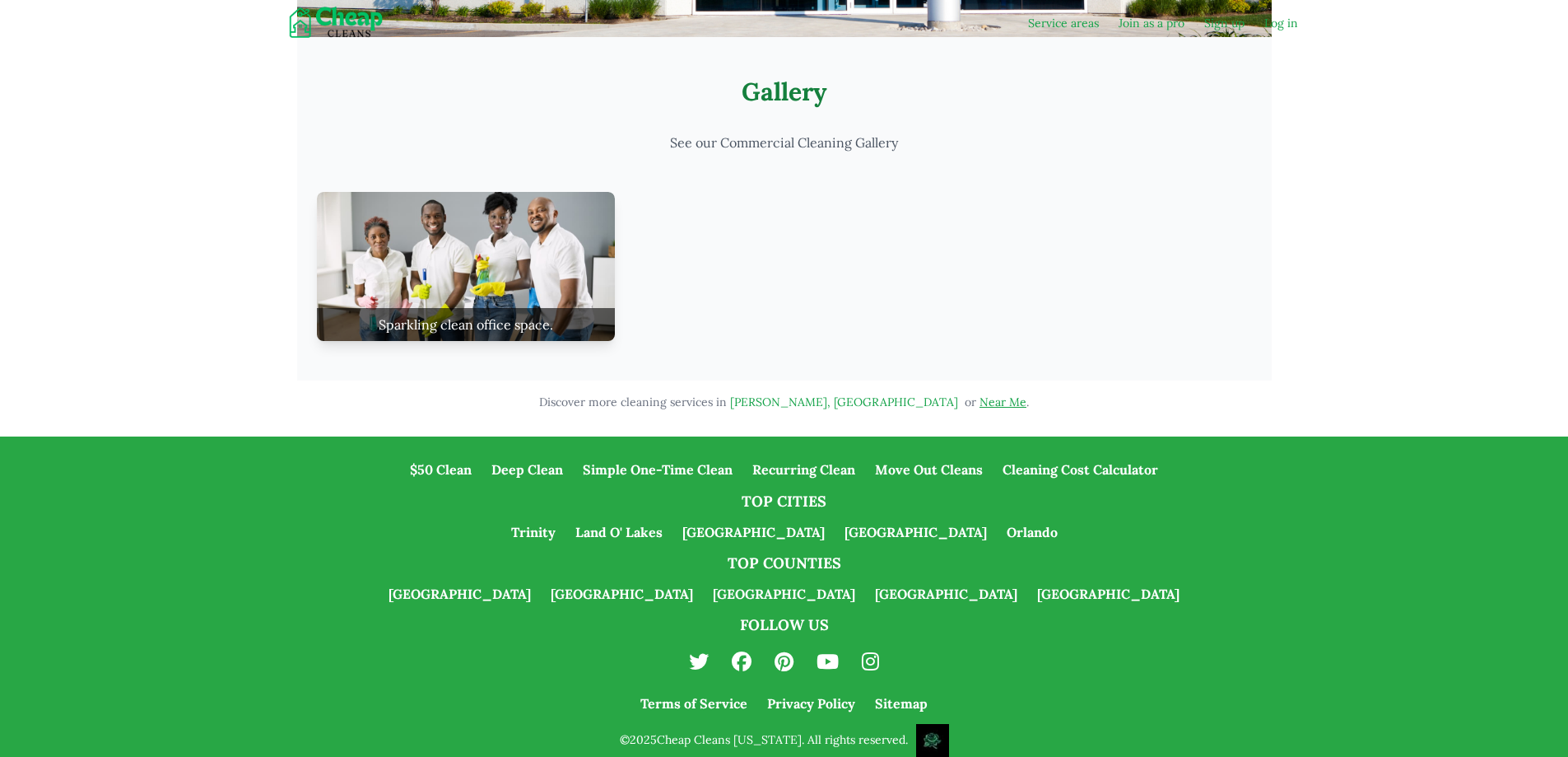
click at [980, 394] on link "Near Me" at bounding box center [1003, 401] width 47 height 14
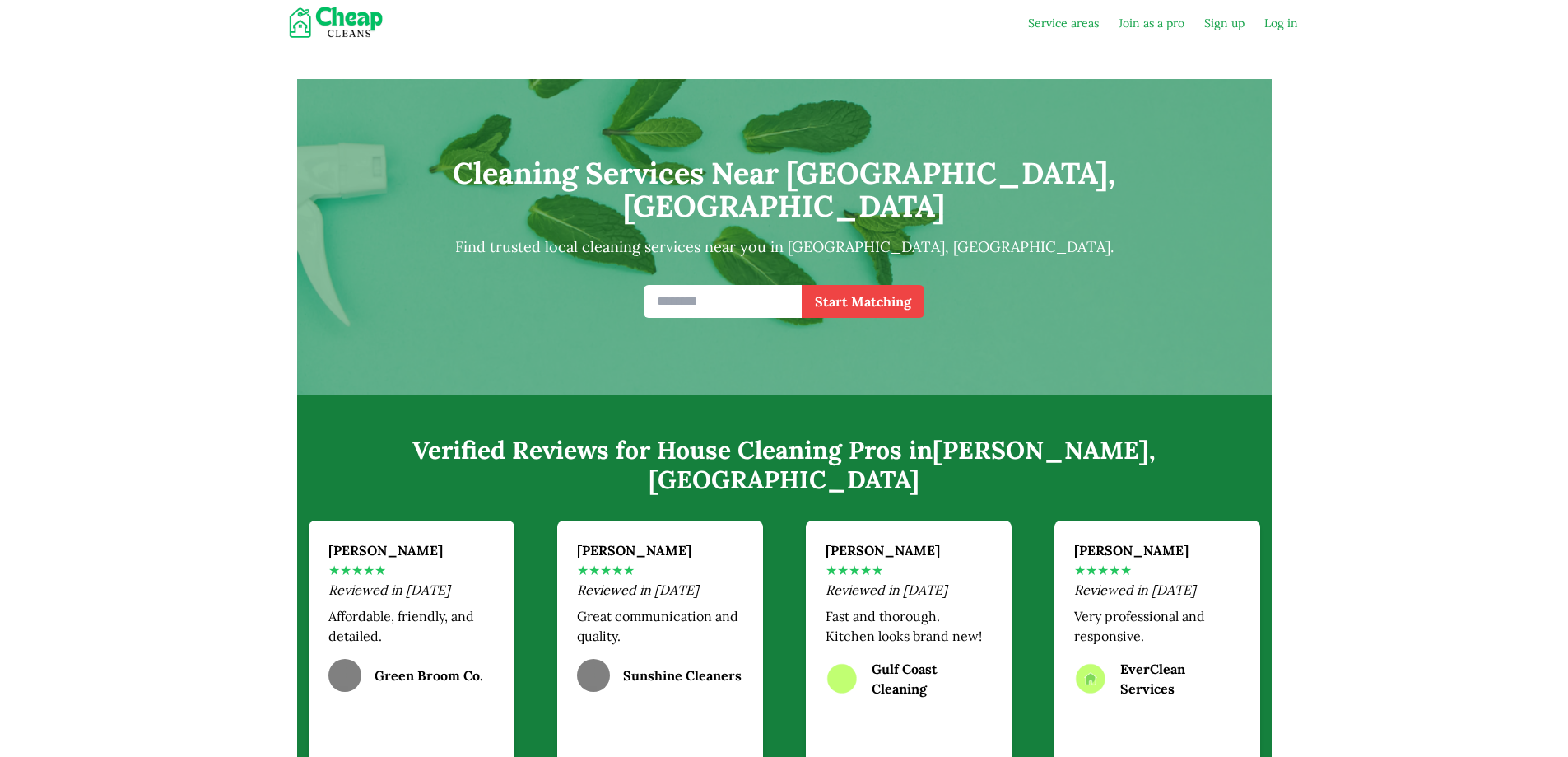
click at [340, 23] on img at bounding box center [340, 23] width 138 height 33
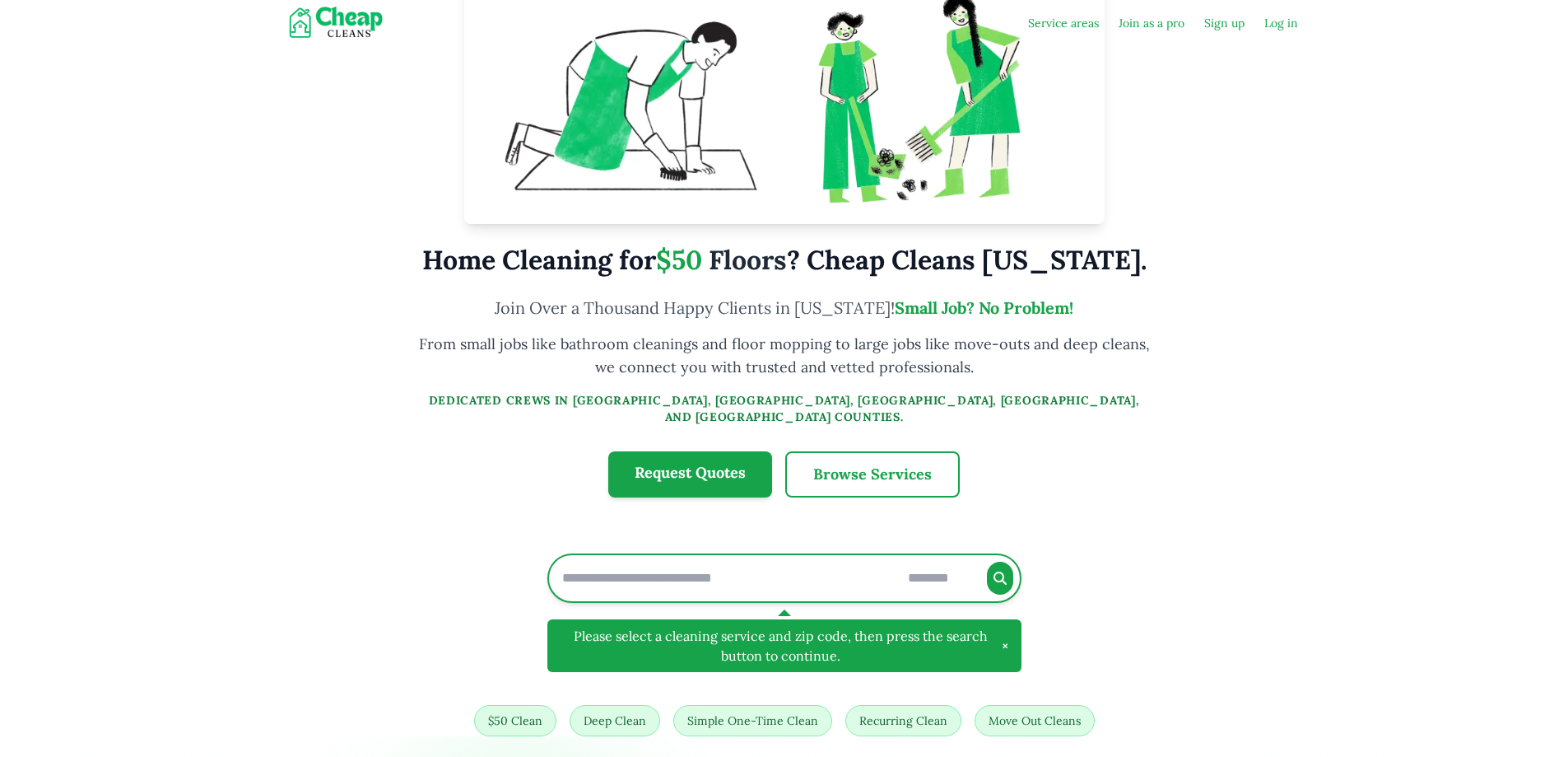
type input "*****"
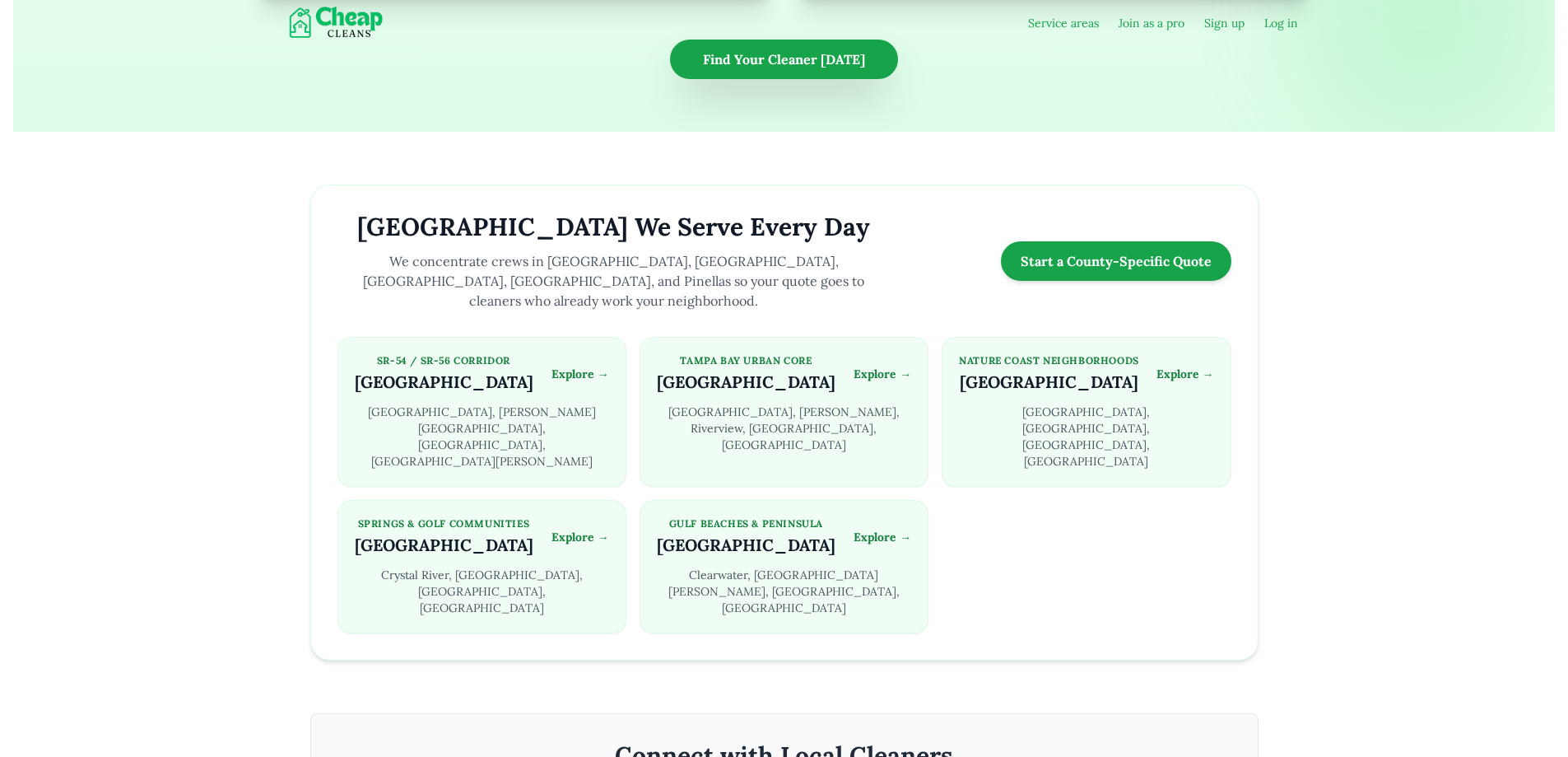
scroll to position [1482, 0]
